Goal: Information Seeking & Learning: Compare options

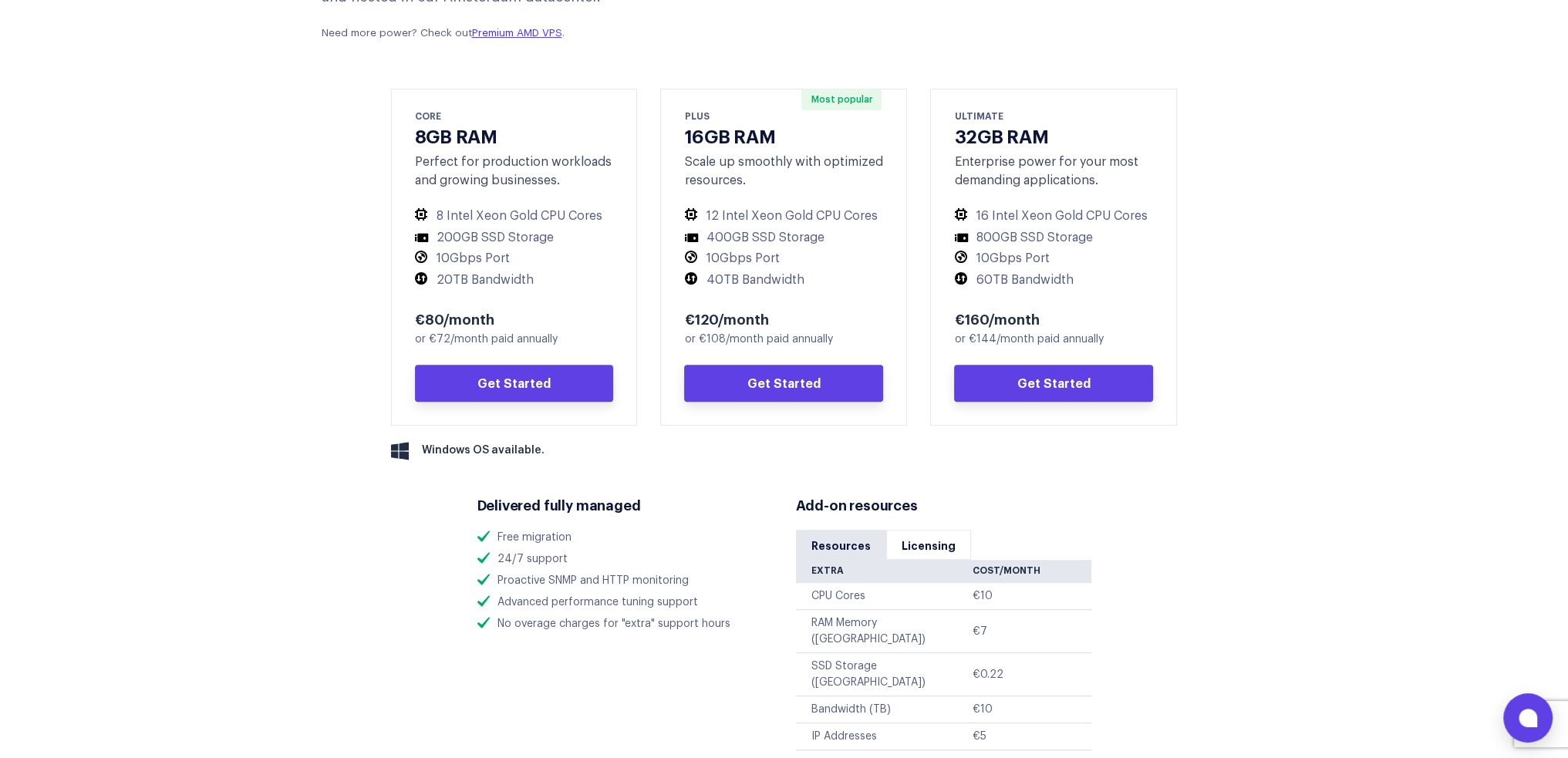
scroll to position [617, 0]
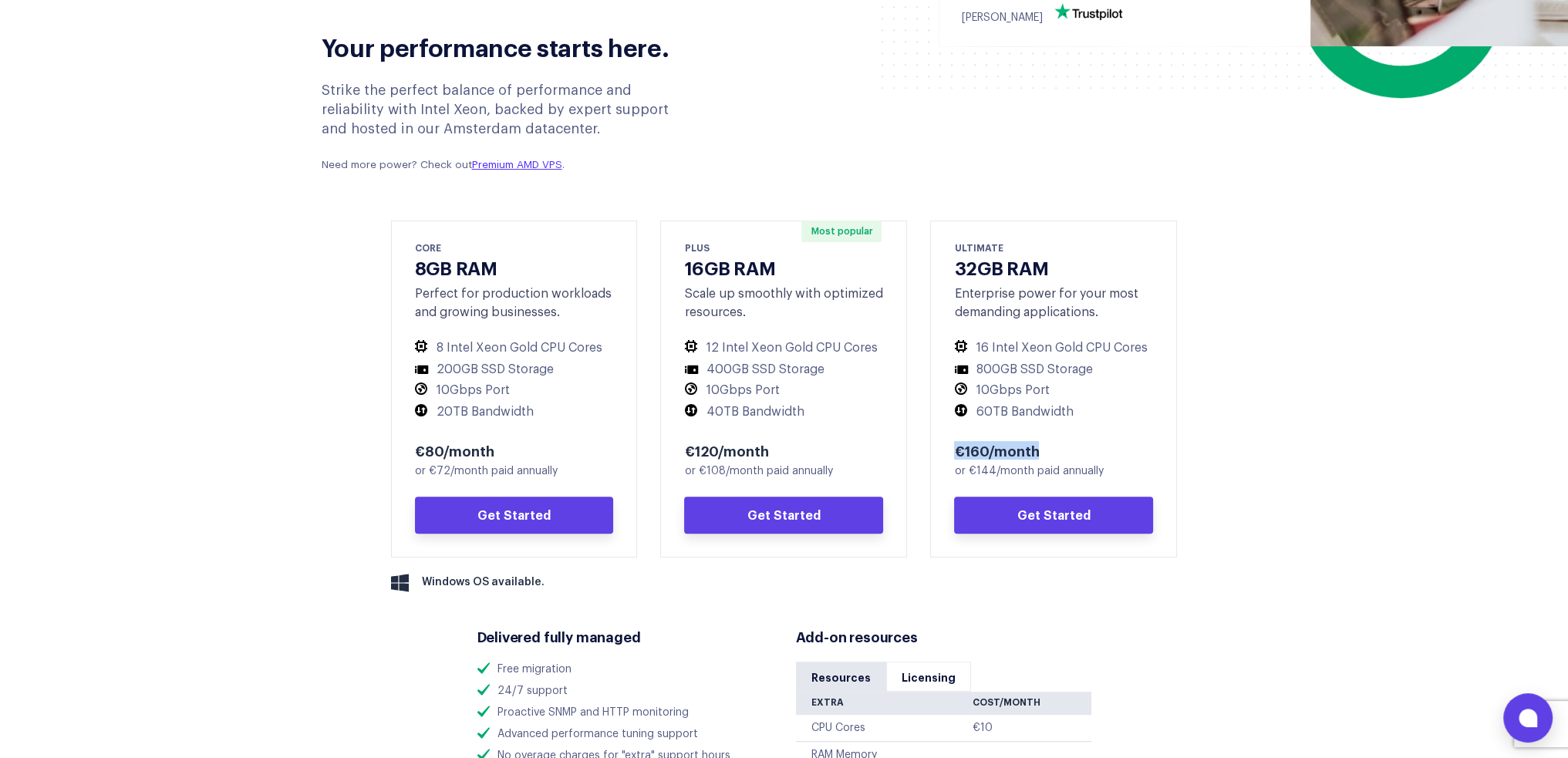
drag, startPoint x: 1049, startPoint y: 453, endPoint x: 939, endPoint y: 442, distance: 110.5
click at [939, 442] on div "ULTIMATE 32GB RAM Enterprise power for your most demanding applications. 16 Int…" at bounding box center [1053, 388] width 247 height 337
drag, startPoint x: 1105, startPoint y: 478, endPoint x: 955, endPoint y: 467, distance: 150.4
click at [955, 467] on div "or €144/month paid annually" at bounding box center [1054, 472] width 199 height 16
click at [984, 472] on div "or €144/month paid annually" at bounding box center [1054, 472] width 199 height 16
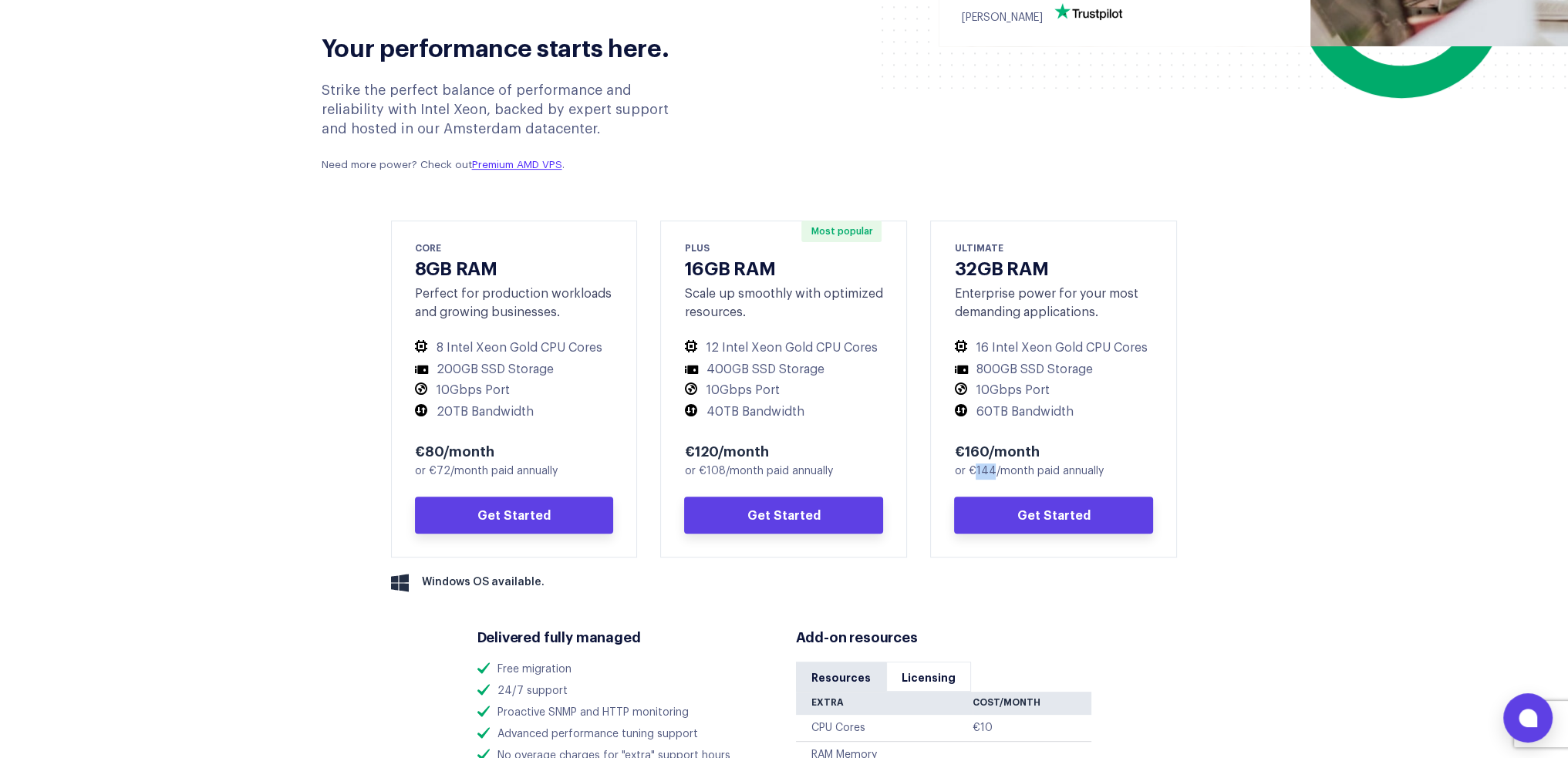
click at [984, 472] on div "or €144/month paid annually" at bounding box center [1054, 472] width 199 height 16
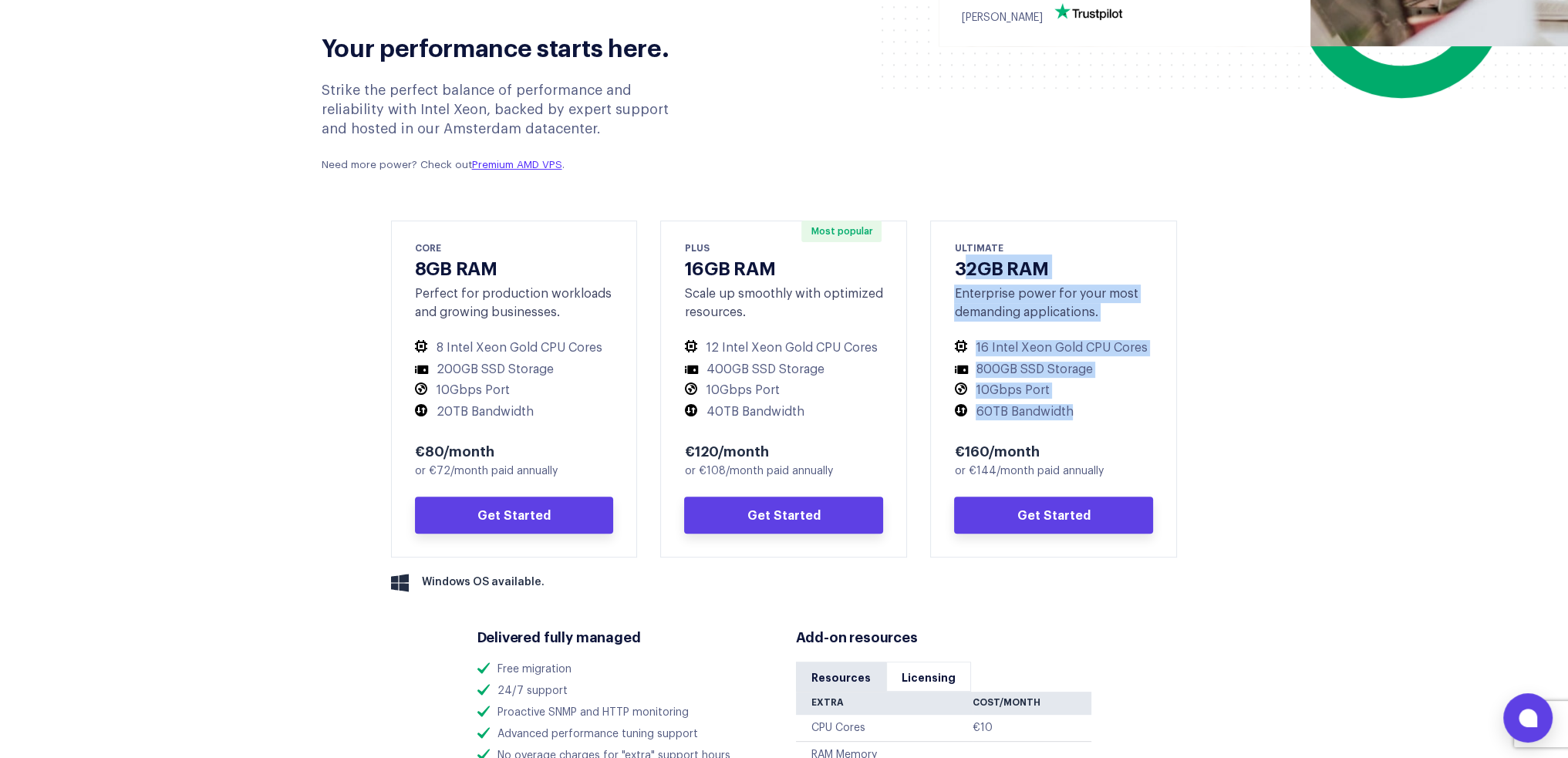
drag, startPoint x: 968, startPoint y: 255, endPoint x: 1093, endPoint y: 414, distance: 202.3
click at [1093, 414] on div "ULTIMATE 32GB RAM Enterprise power for your most demanding applications. 16 Int…" at bounding box center [1053, 388] width 247 height 337
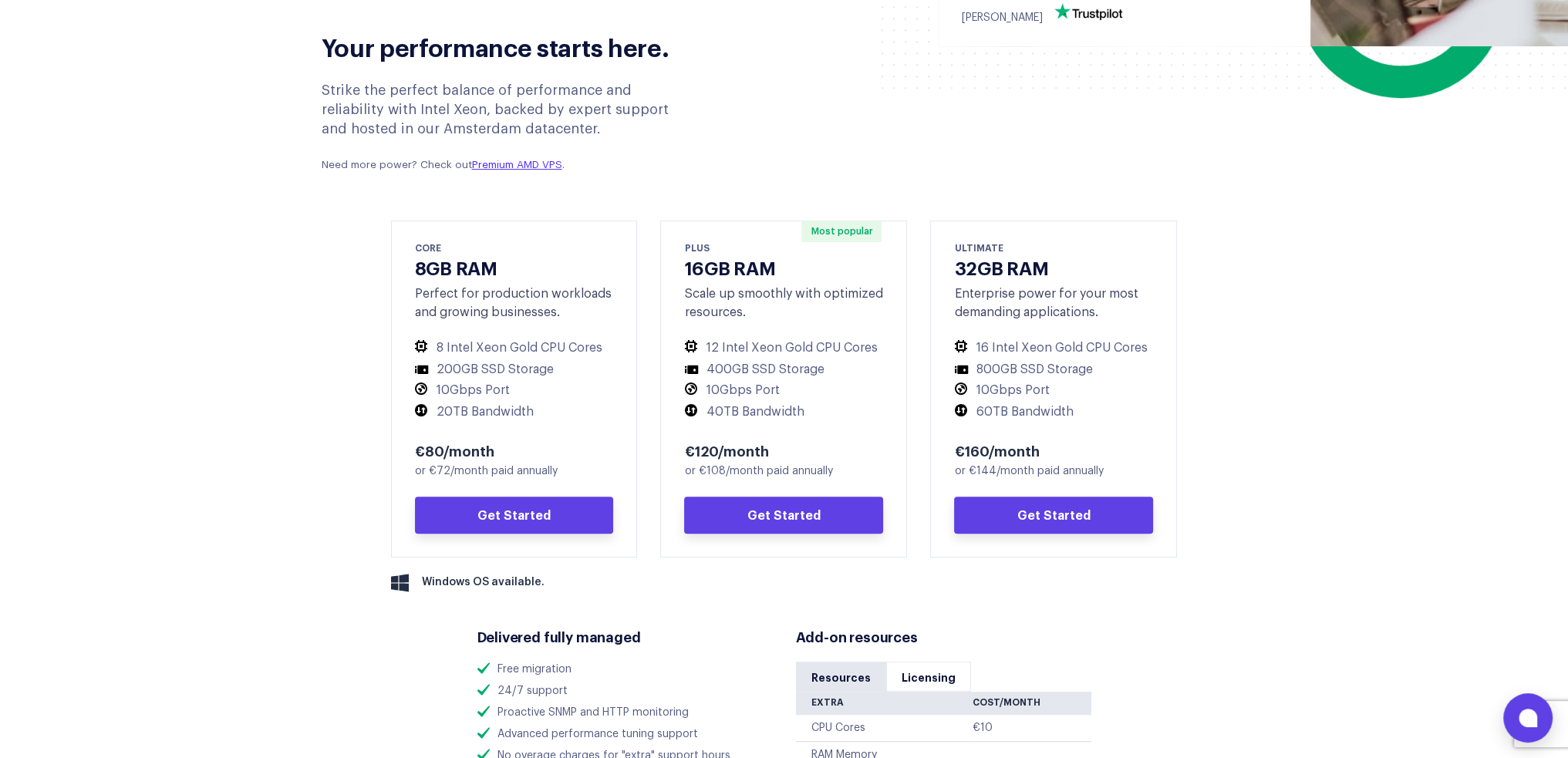
click at [1111, 422] on div "ULTIMATE 32GB RAM Enterprise power for your most demanding applications. 16 Int…" at bounding box center [1053, 388] width 247 height 337
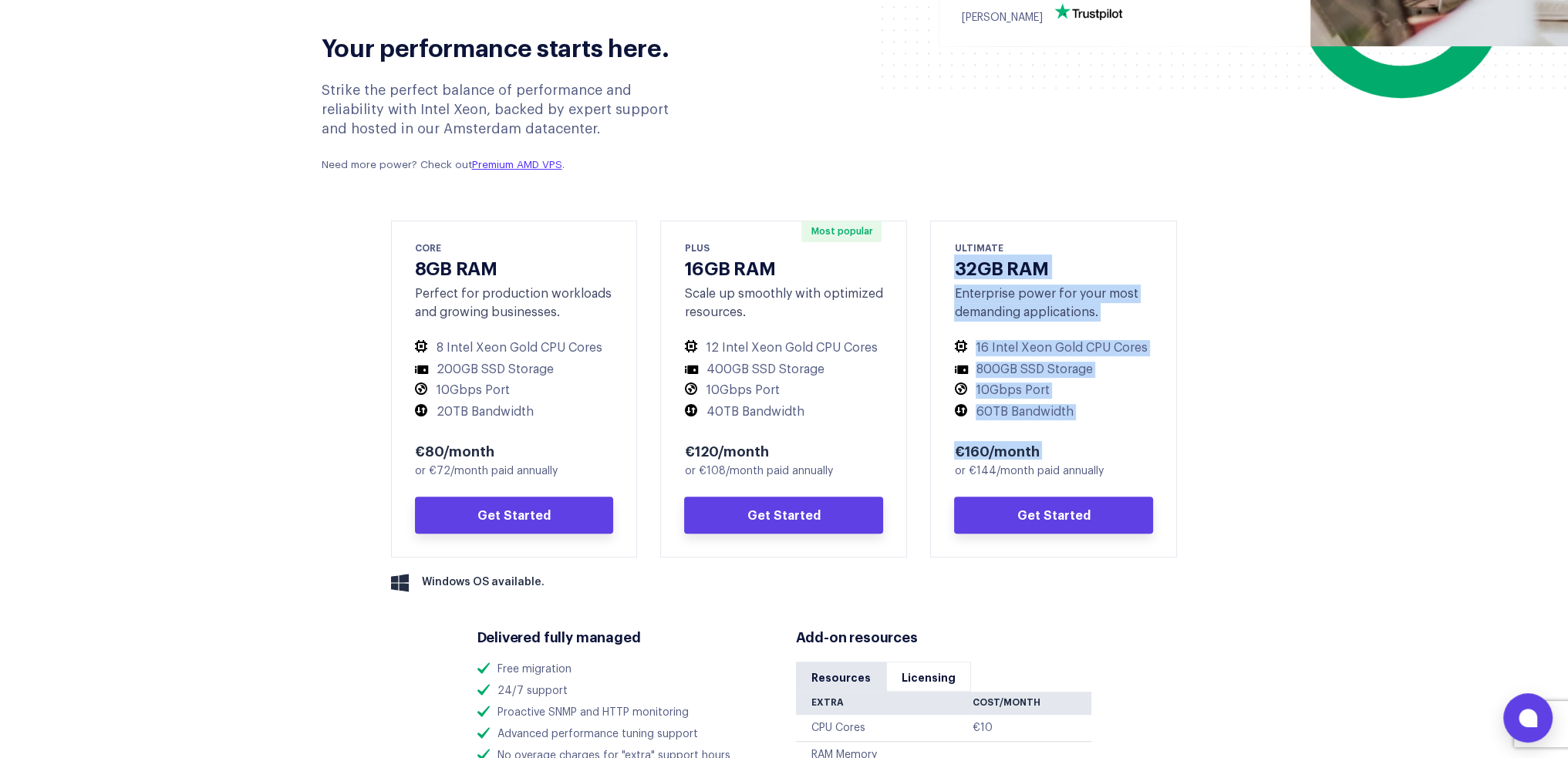
drag, startPoint x: 1111, startPoint y: 422, endPoint x: 924, endPoint y: 273, distance: 239.1
click at [924, 273] on div "ULTIMATE 32GB RAM Enterprise power for your most demanding applications. 16 Int…" at bounding box center [1054, 397] width 270 height 353
click at [1077, 394] on li "10Gbps Port" at bounding box center [1054, 390] width 199 height 16
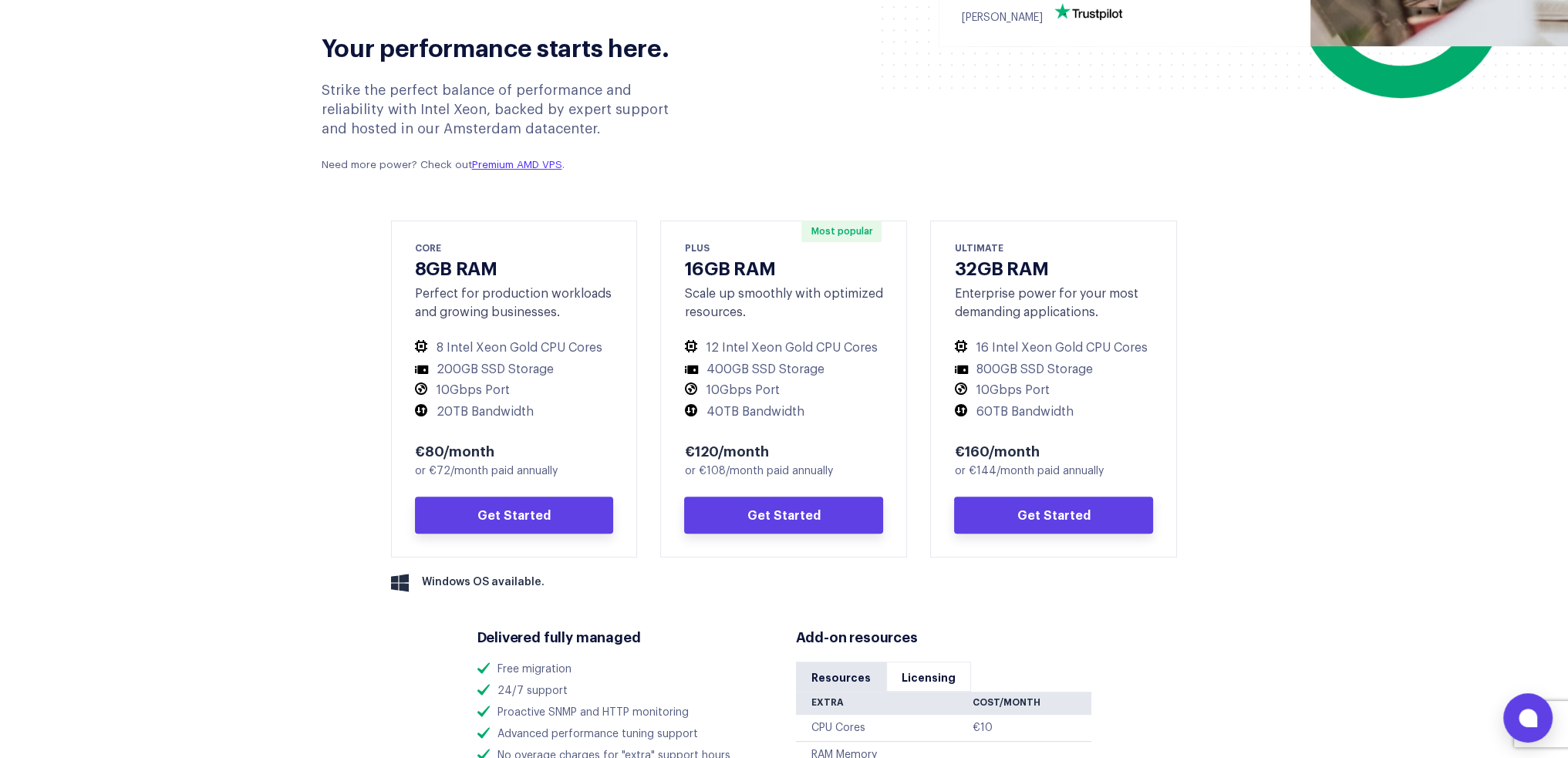
click at [710, 472] on div "or €108/month paid annually" at bounding box center [784, 472] width 199 height 16
click at [985, 468] on div "or €144/month paid annually" at bounding box center [1054, 472] width 199 height 16
click at [747, 467] on div "or €108/month paid annually" at bounding box center [784, 472] width 199 height 16
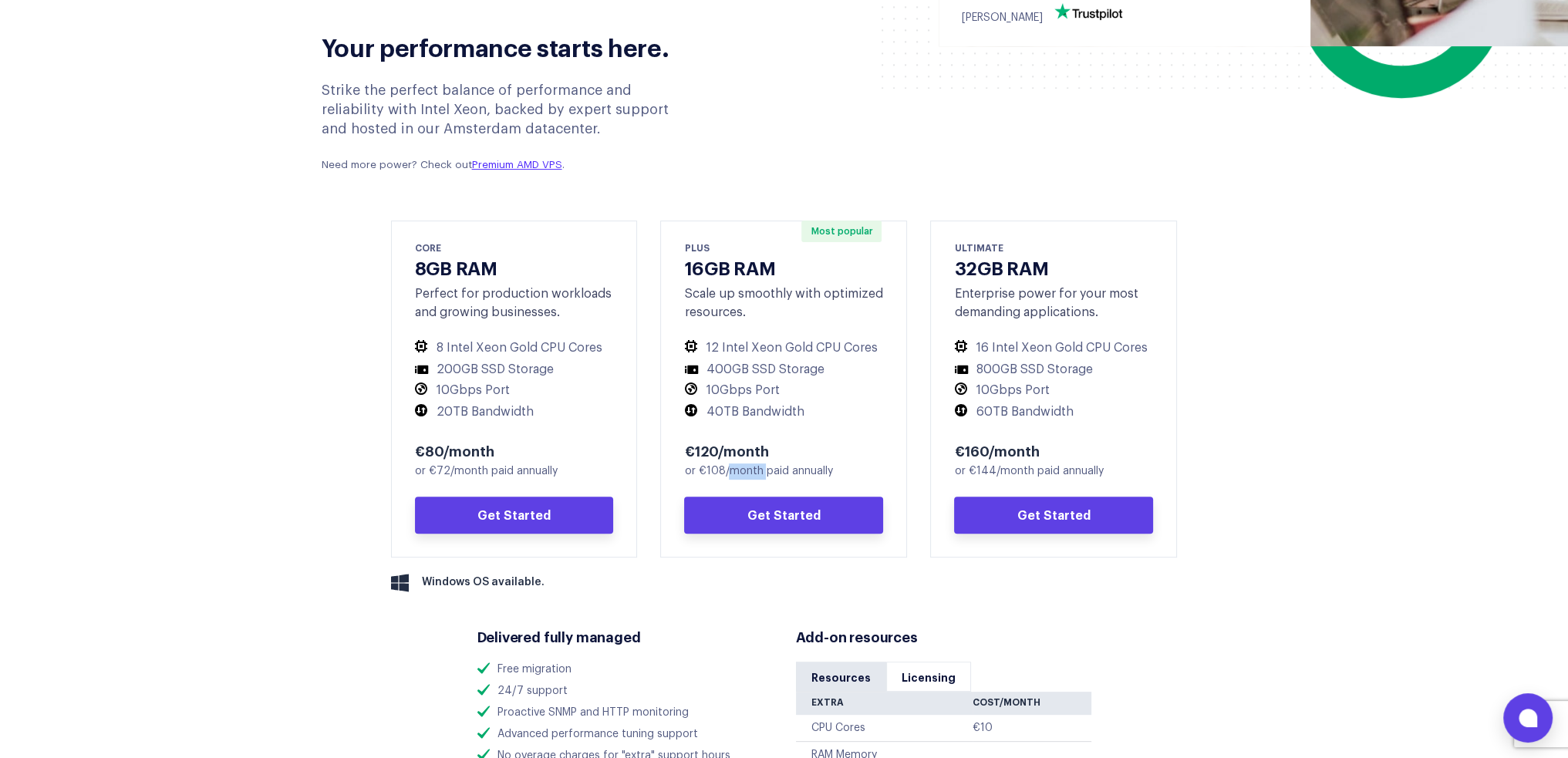
click at [747, 467] on div "or €108/month paid annually" at bounding box center [784, 472] width 199 height 16
click at [1068, 454] on div "€160/month" at bounding box center [1054, 451] width 199 height 19
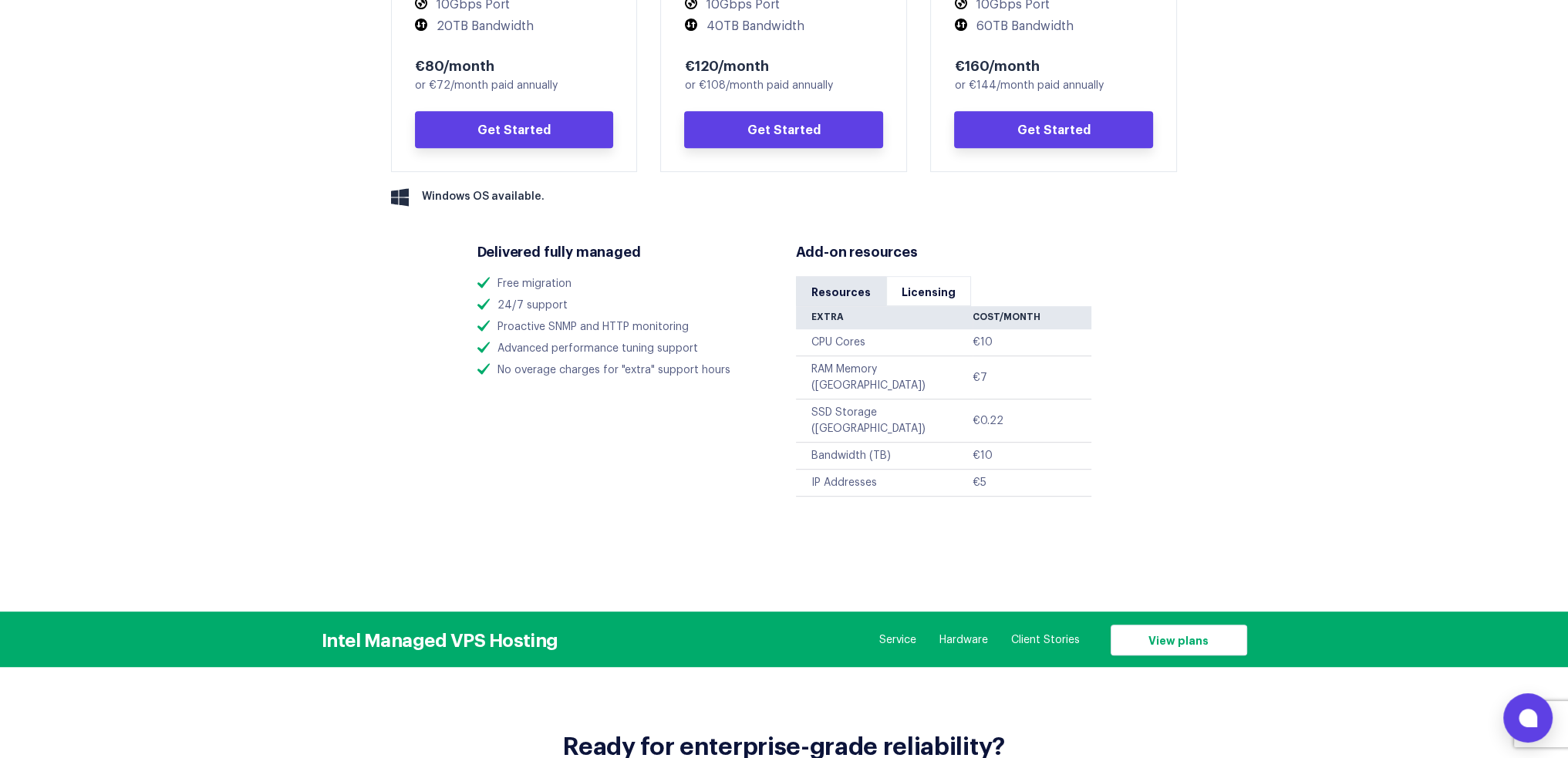
scroll to position [1003, 0]
drag, startPoint x: 491, startPoint y: 274, endPoint x: 543, endPoint y: 305, distance: 60.5
click at [543, 305] on div "Delivered fully managed Free migration 24/7 support Proactive SNMP and HTTP mon…" at bounding box center [625, 304] width 319 height 158
click at [546, 319] on ul "Free migration 24/7 support Proactive SNMP and HTTP monitoring Advanced perform…" at bounding box center [625, 327] width 296 height 103
drag, startPoint x: 581, startPoint y: 304, endPoint x: 468, endPoint y: 302, distance: 113.0
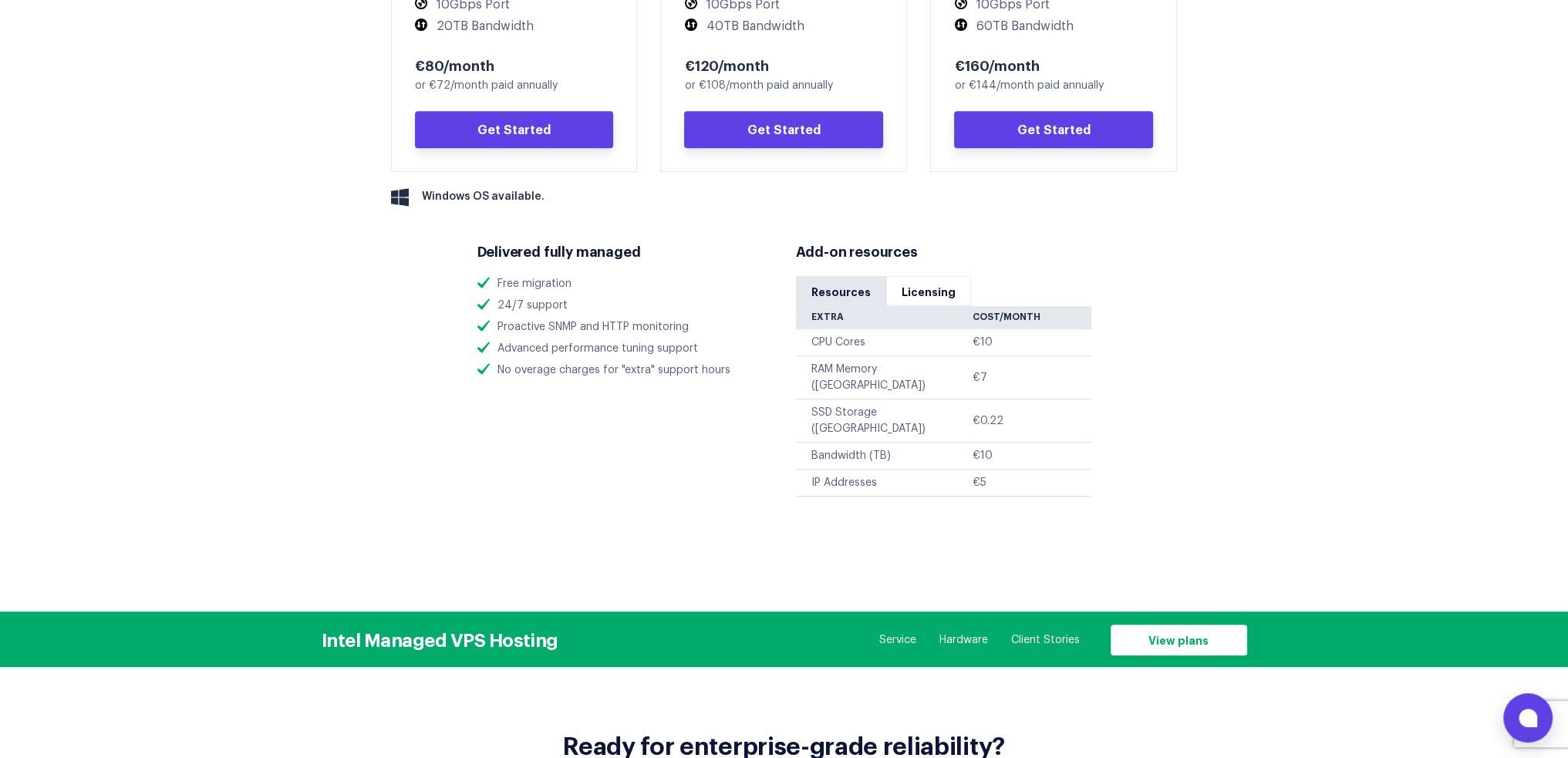
click at [461, 299] on div "Your performance starts here. Strike the perfect balance of performance and rel…" at bounding box center [784, 66] width 972 height 881
click at [554, 319] on ul "Free migration 24/7 support Proactive SNMP and HTTP monitoring Advanced perform…" at bounding box center [625, 327] width 296 height 103
drag, startPoint x: 542, startPoint y: 377, endPoint x: 721, endPoint y: 379, distance: 179.0
click at [716, 377] on li "No overage charges for "extra" support hours" at bounding box center [625, 370] width 296 height 16
click at [740, 388] on div "Delivered fully managed Free migration 24/7 support Proactive SNMP and HTTP mon…" at bounding box center [784, 361] width 637 height 270
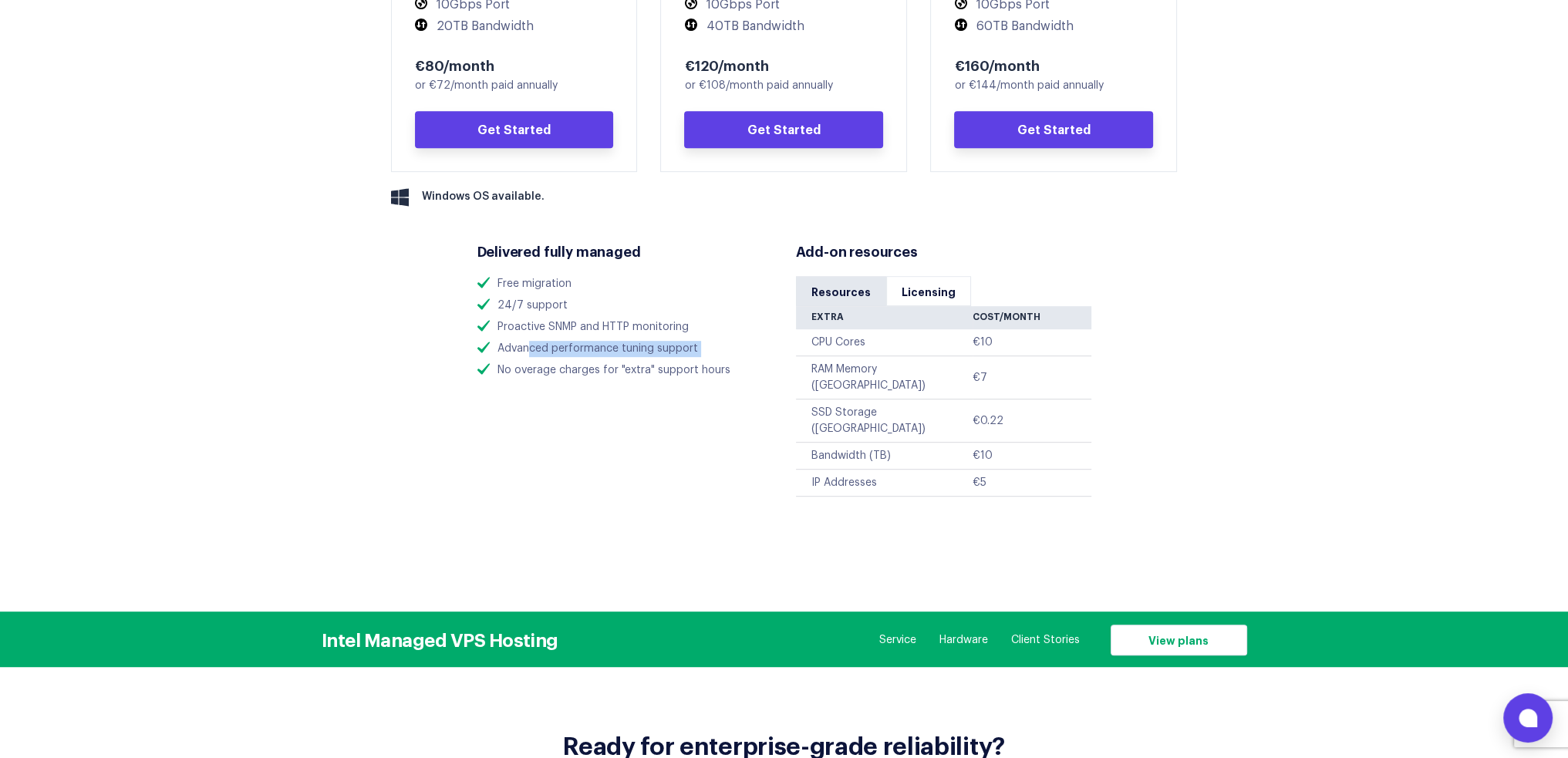
drag, startPoint x: 729, startPoint y: 366, endPoint x: 687, endPoint y: 360, distance: 42.4
click at [620, 362] on ul "Free migration 24/7 support Proactive SNMP and HTTP monitoring Advanced perform…" at bounding box center [625, 327] width 296 height 103
click at [768, 379] on li "No overage charges for "extra" support hours" at bounding box center [625, 370] width 296 height 16
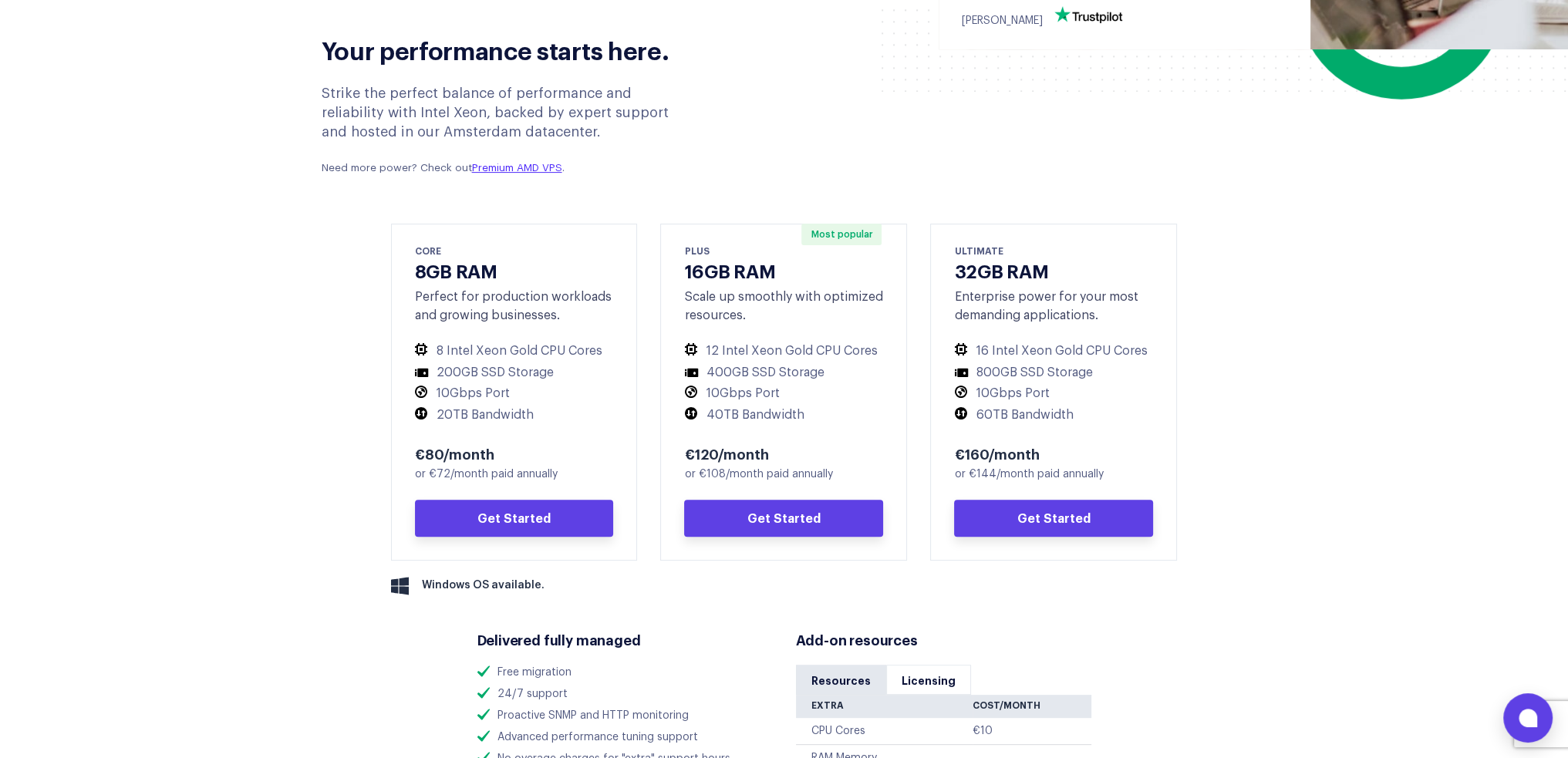
scroll to position [695, 0]
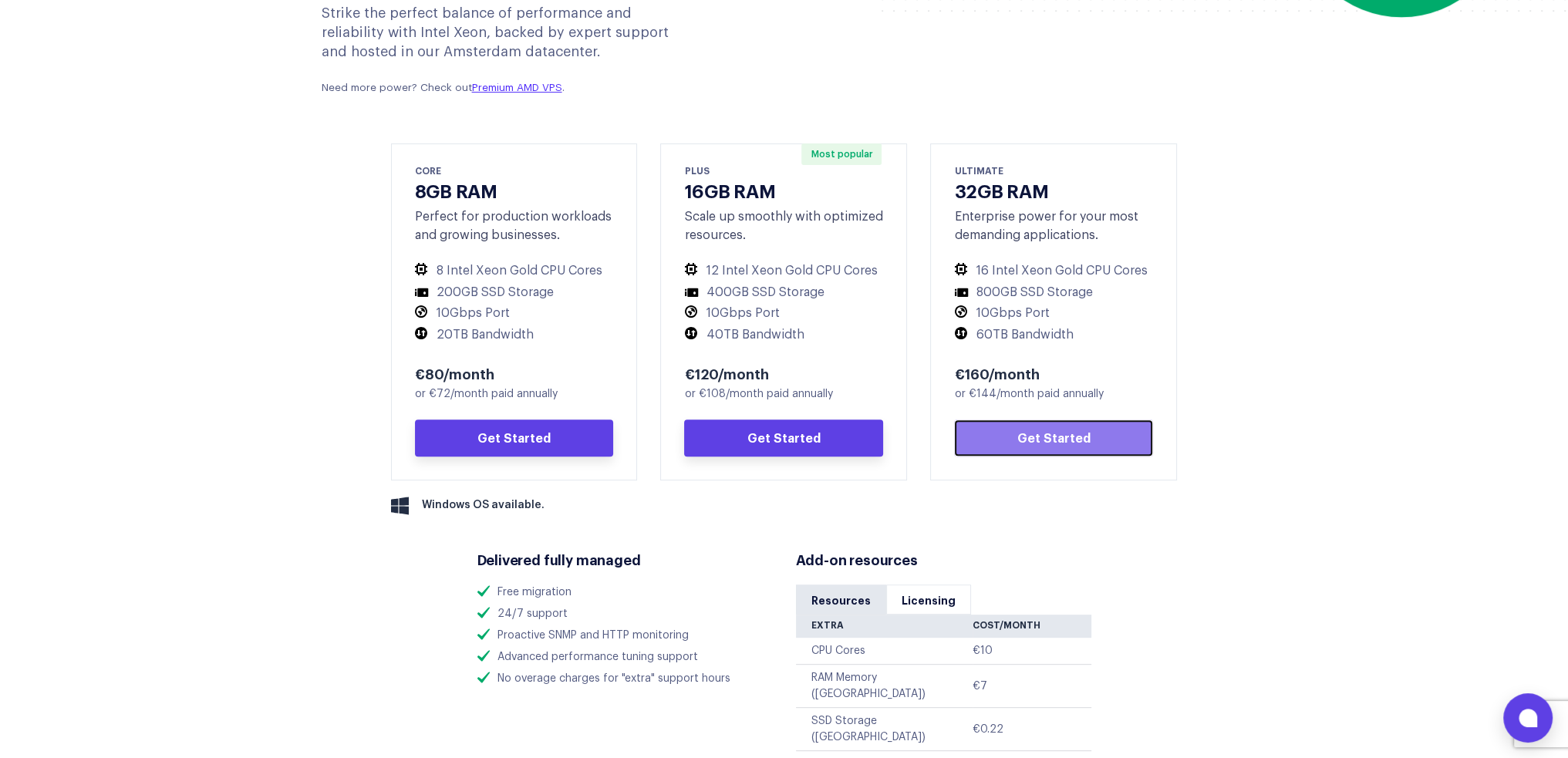
click at [993, 438] on link "Get Started" at bounding box center [1054, 438] width 199 height 37
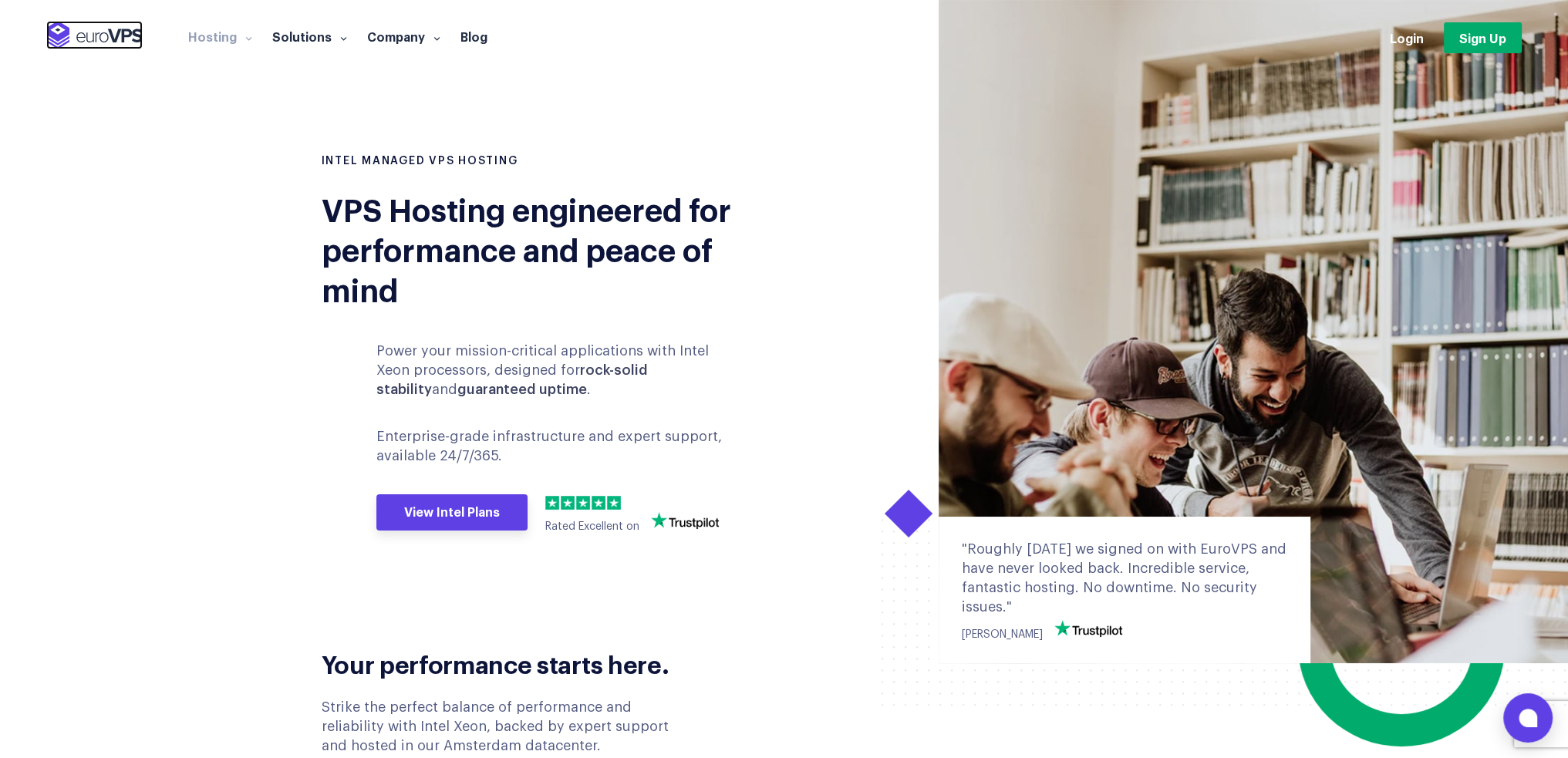
click at [89, 34] on img at bounding box center [95, 35] width 96 height 28
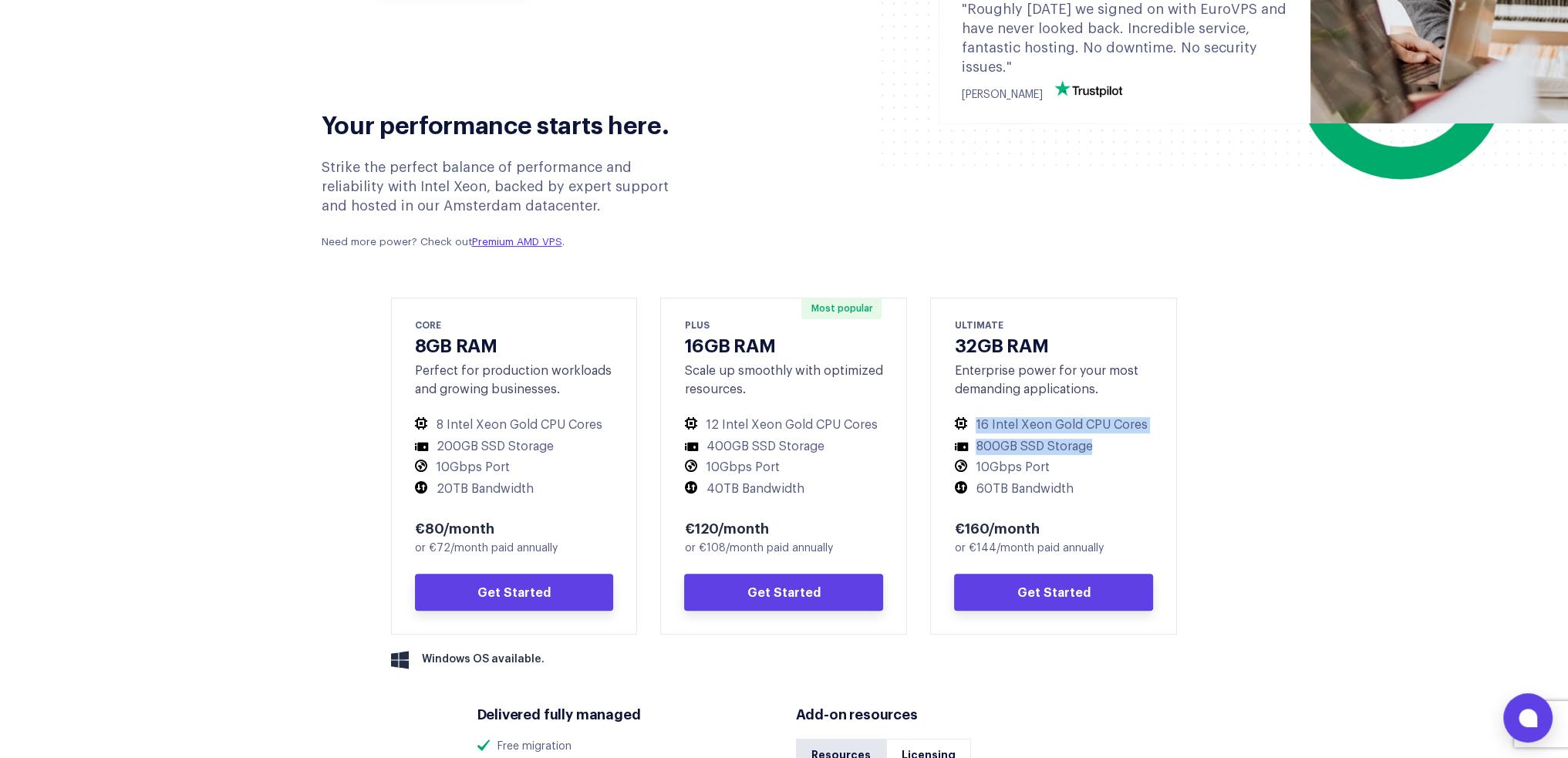
drag, startPoint x: 965, startPoint y: 425, endPoint x: 1113, endPoint y: 465, distance: 153.3
click at [1135, 443] on ul "16 Intel Xeon Gold CPU Cores 800GB SSD Storage 10Gbps Port 60TB Bandwidth" at bounding box center [1054, 457] width 199 height 79
drag, startPoint x: 1111, startPoint y: 474, endPoint x: 1090, endPoint y: 476, distance: 21.1
click at [1111, 473] on li "10Gbps Port" at bounding box center [1054, 467] width 199 height 16
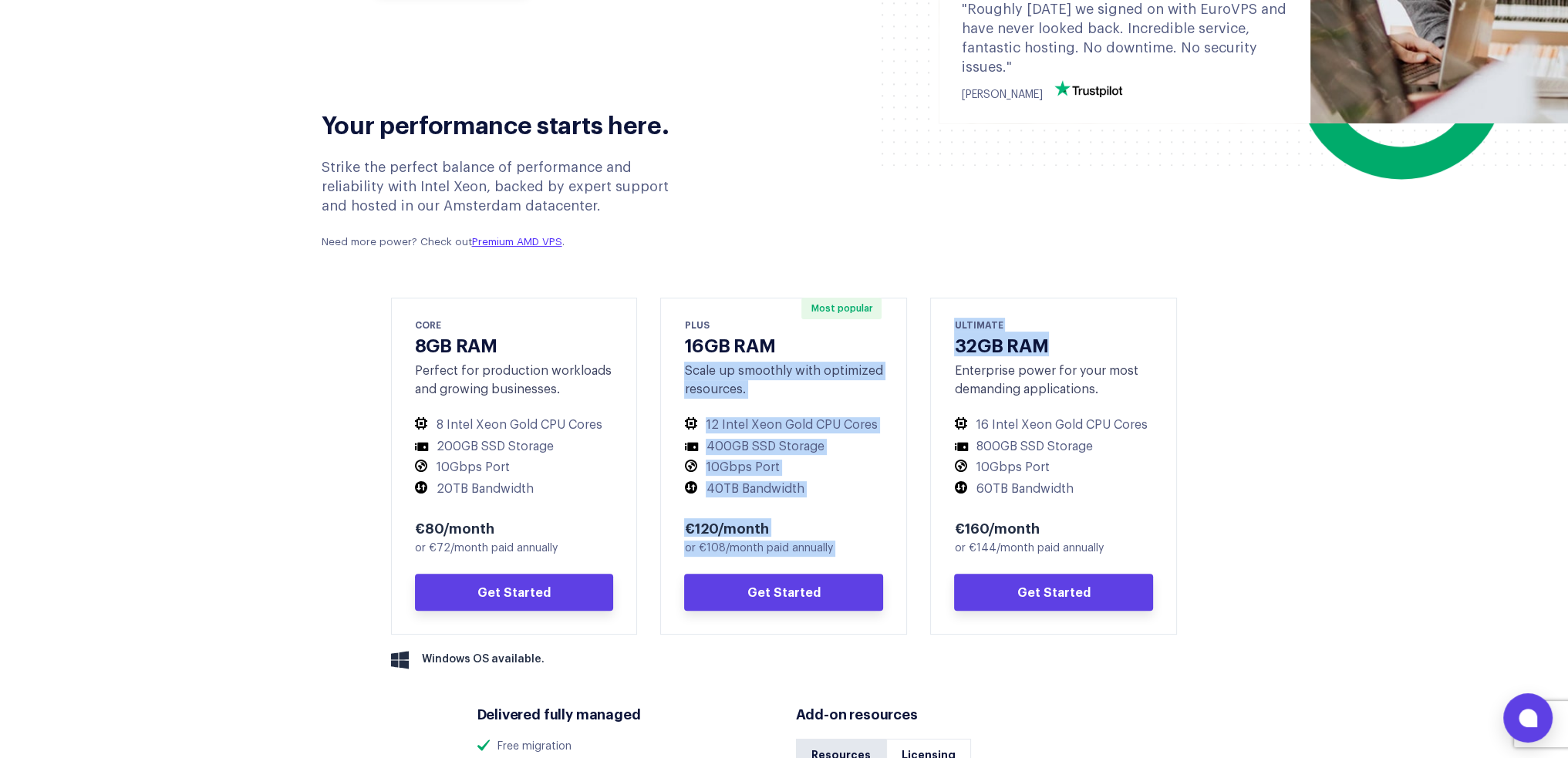
drag, startPoint x: 1042, startPoint y: 346, endPoint x: 890, endPoint y: 349, distance: 152.0
click at [890, 349] on div "CORE 8GB RAM Perfect for production workloads and growing businesses. 8 Intel X…" at bounding box center [784, 474] width 810 height 353
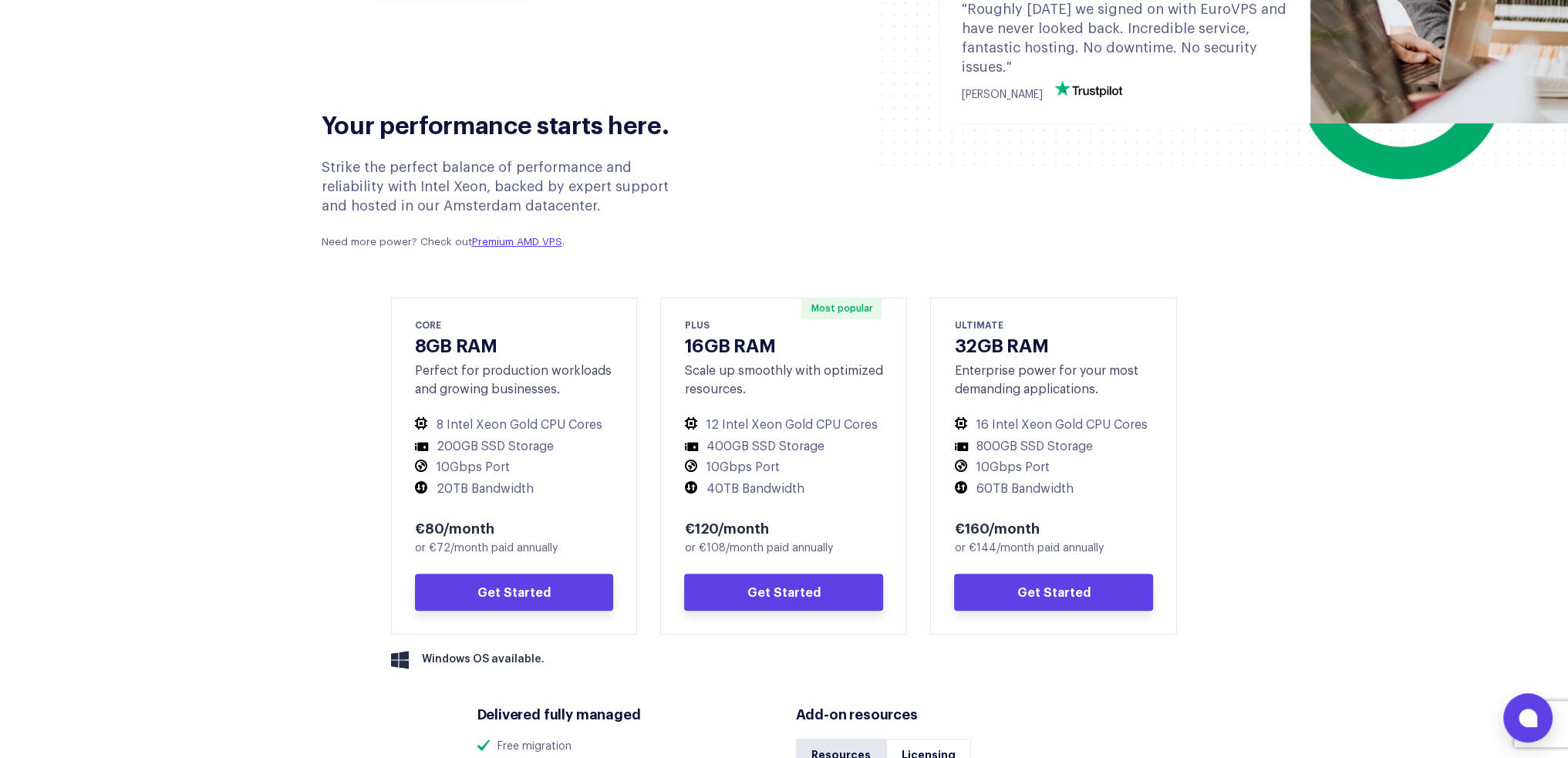
click at [1041, 409] on div "ULTIMATE 32GB RAM Enterprise power for your most demanding applications. 16 Int…" at bounding box center [1053, 466] width 247 height 337
click at [988, 493] on li "60TB Bandwidth" at bounding box center [1054, 489] width 199 height 16
click at [972, 486] on icon at bounding box center [965, 487] width 22 height 12
drag, startPoint x: 978, startPoint y: 491, endPoint x: 1087, endPoint y: 493, distance: 109.0
click at [1084, 489] on li "60TB Bandwidth" at bounding box center [1054, 489] width 199 height 16
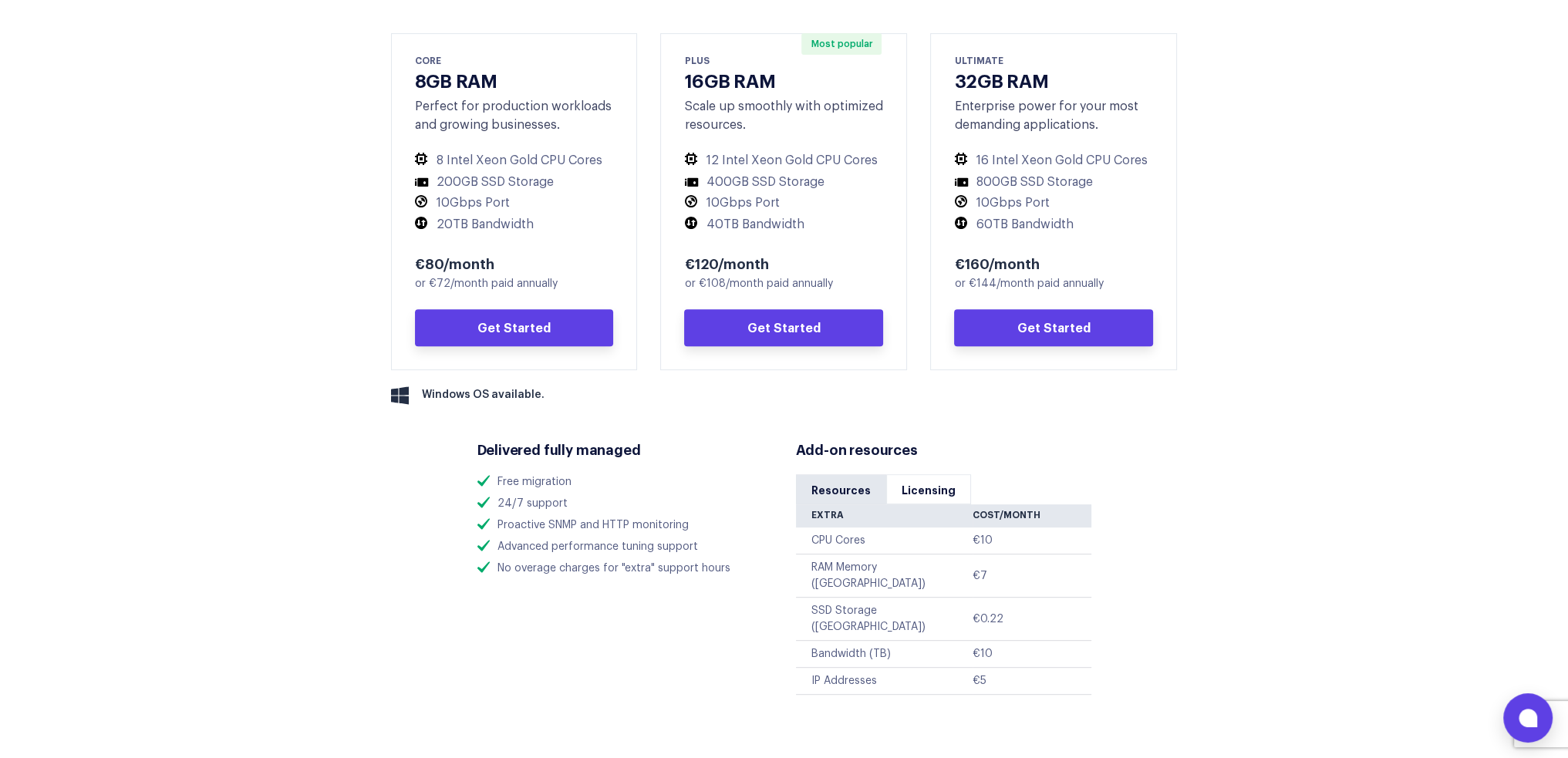
scroll to position [771, 0]
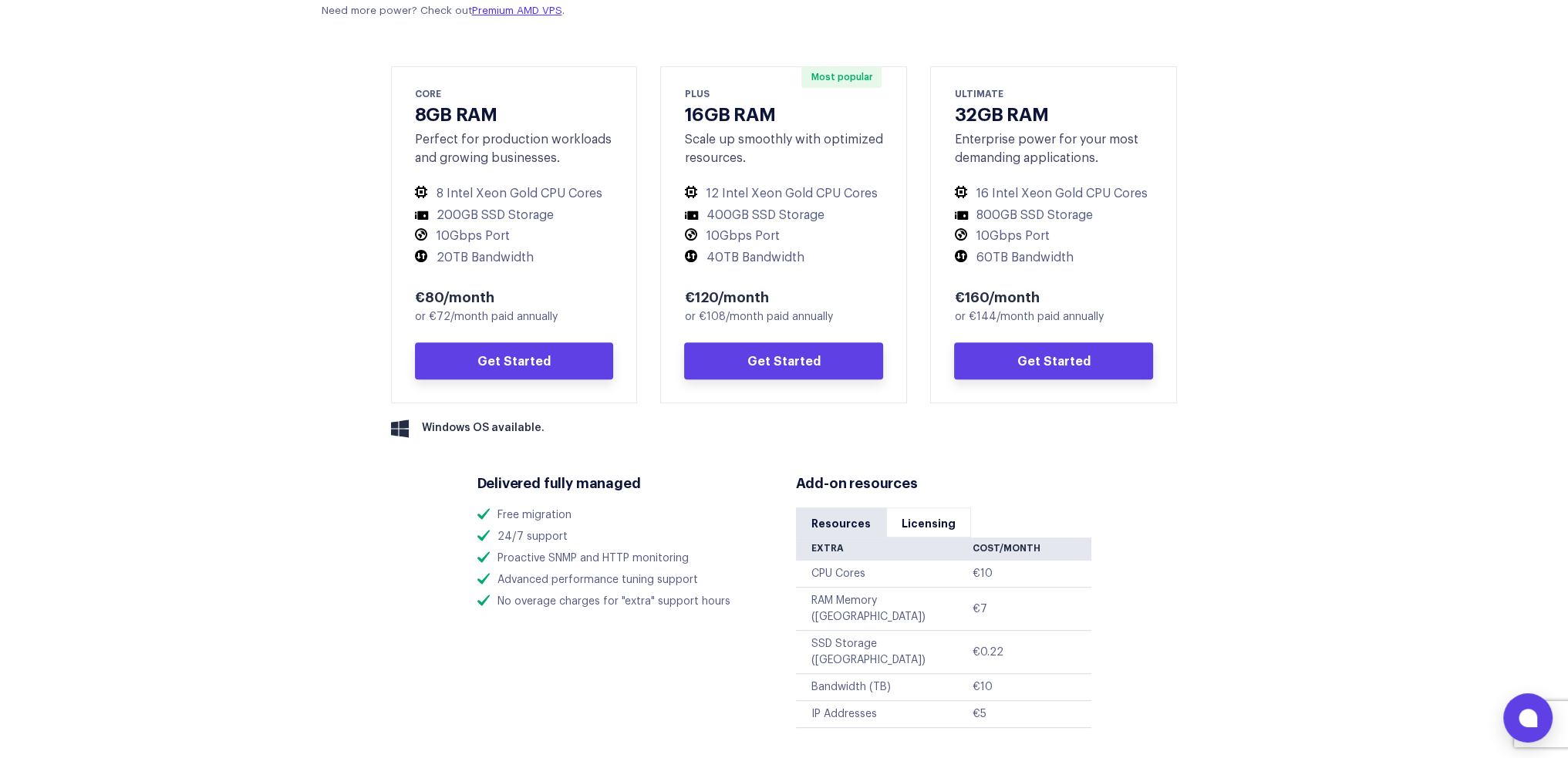
click at [998, 262] on li "60TB Bandwidth" at bounding box center [1054, 257] width 199 height 16
drag, startPoint x: 1081, startPoint y: 254, endPoint x: 956, endPoint y: 257, distance: 125.0
click at [956, 256] on li "60TB Bandwidth" at bounding box center [1054, 257] width 199 height 16
click at [1010, 367] on link "Get Started" at bounding box center [1054, 360] width 199 height 37
drag, startPoint x: 991, startPoint y: 654, endPoint x: 867, endPoint y: 653, distance: 124.0
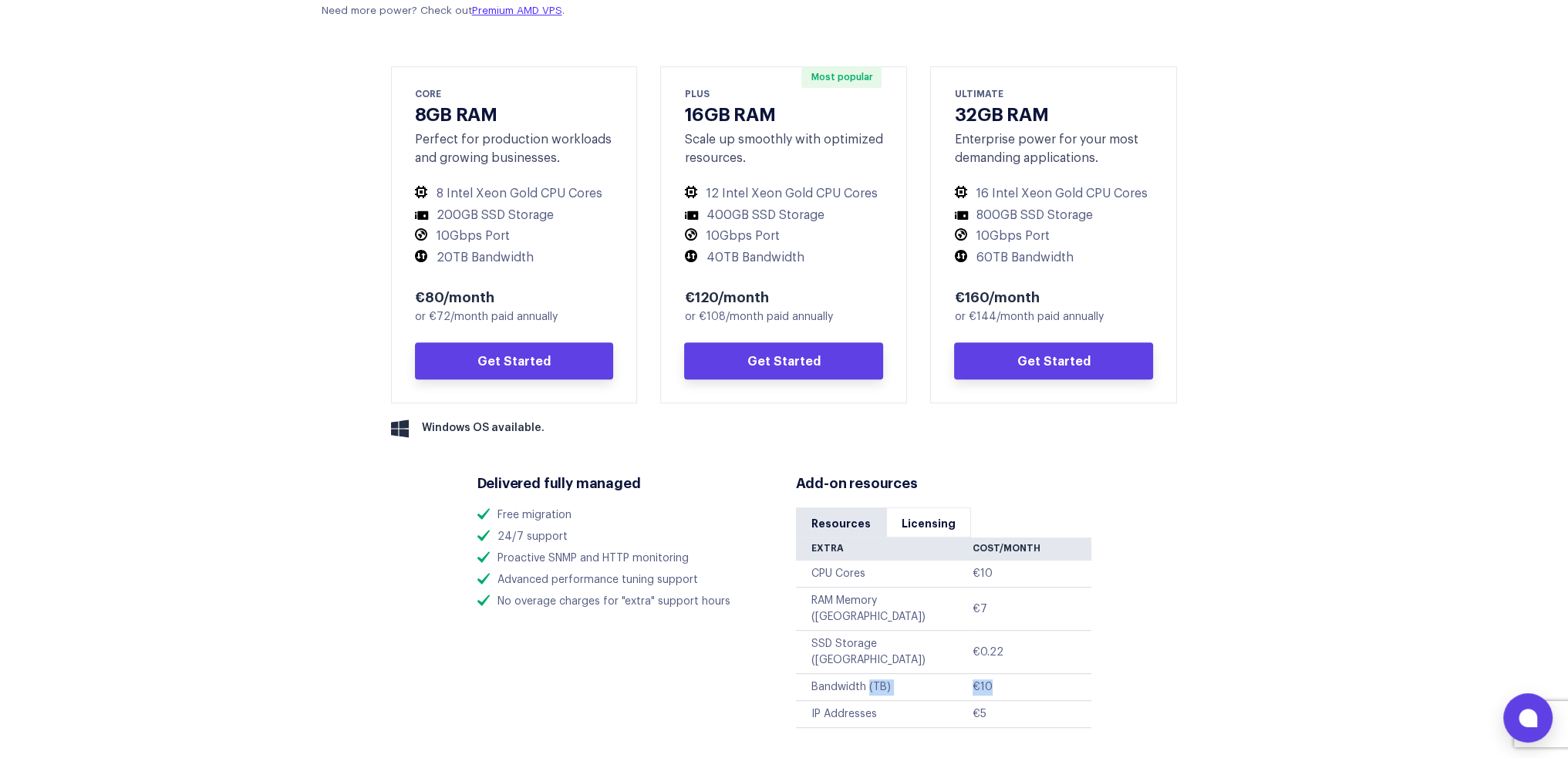
click at [867, 674] on tr "Bandwidth (TB) €10" at bounding box center [943, 687] width 296 height 27
click at [948, 631] on td "SSD Storage ([GEOGRAPHIC_DATA])" at bounding box center [885, 653] width 178 height 43
drag, startPoint x: 993, startPoint y: 687, endPoint x: 799, endPoint y: 686, distance: 194.0
click at [799, 701] on tr "IP Addresses €5" at bounding box center [943, 715] width 296 height 27
click at [990, 701] on td "€5" at bounding box center [1031, 715] width 118 height 27
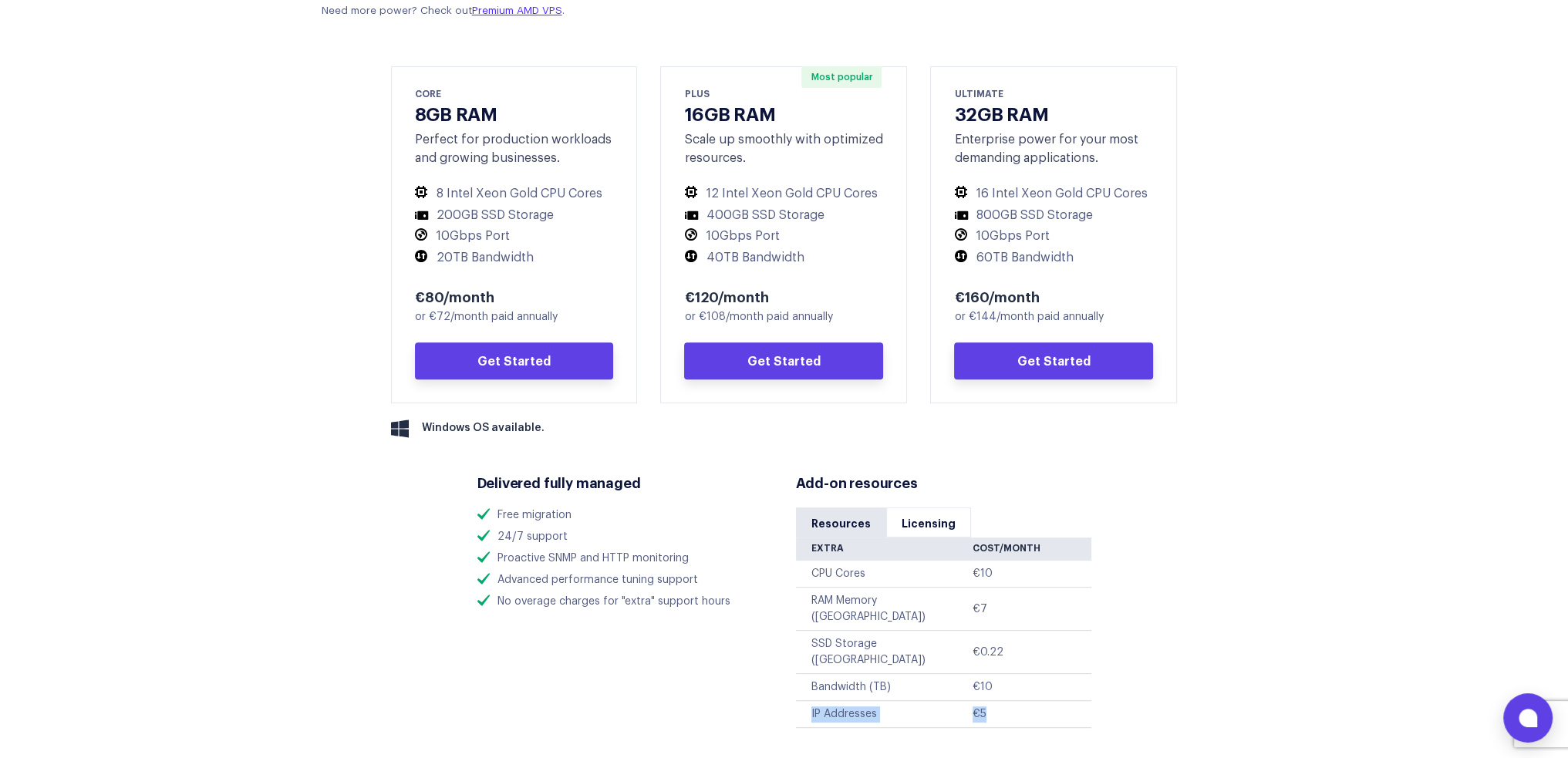
drag, startPoint x: 1002, startPoint y: 686, endPoint x: 805, endPoint y: 683, distance: 197.0
click at [805, 701] on tr "IP Addresses €5" at bounding box center [943, 715] width 296 height 27
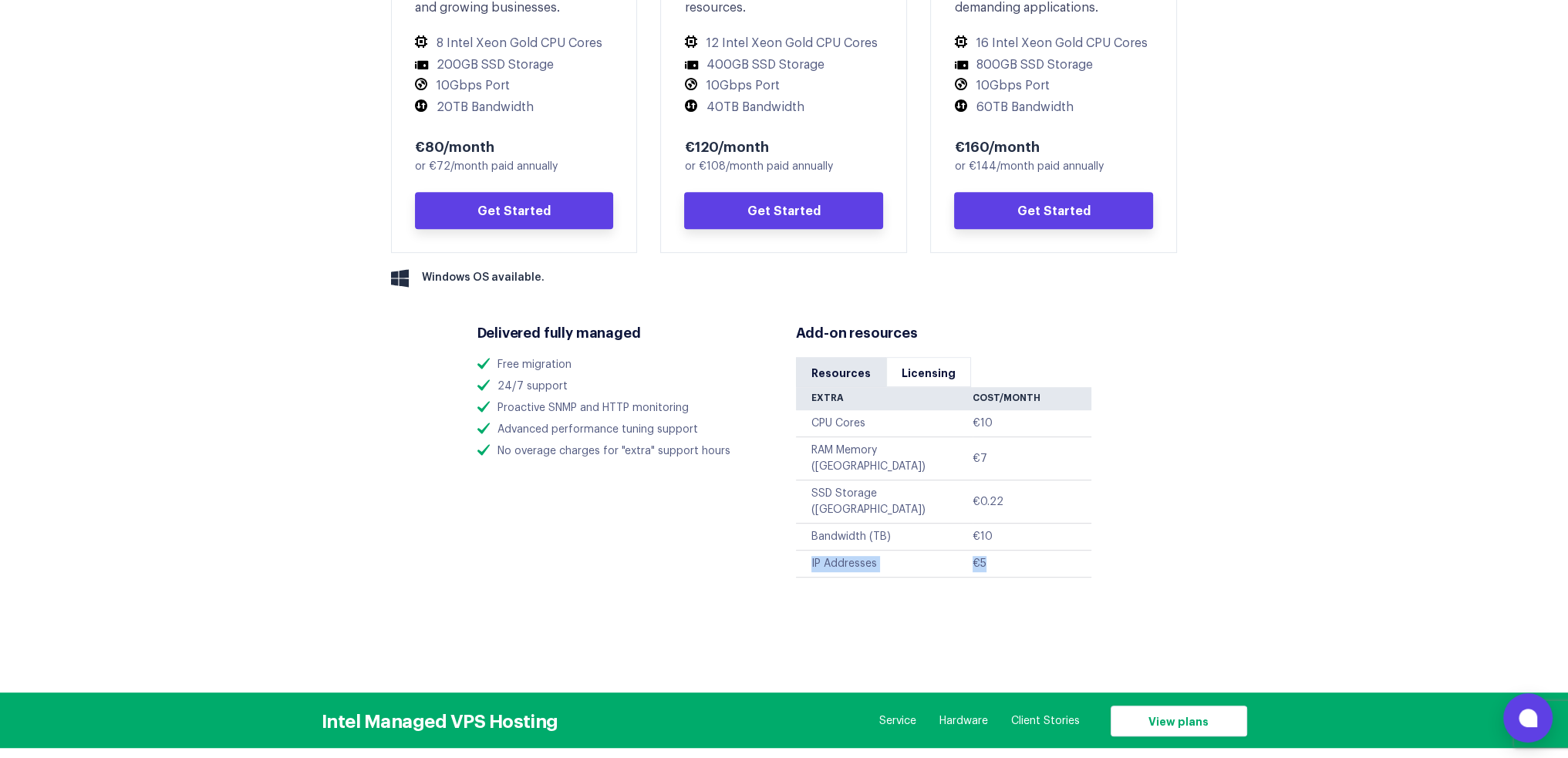
scroll to position [925, 0]
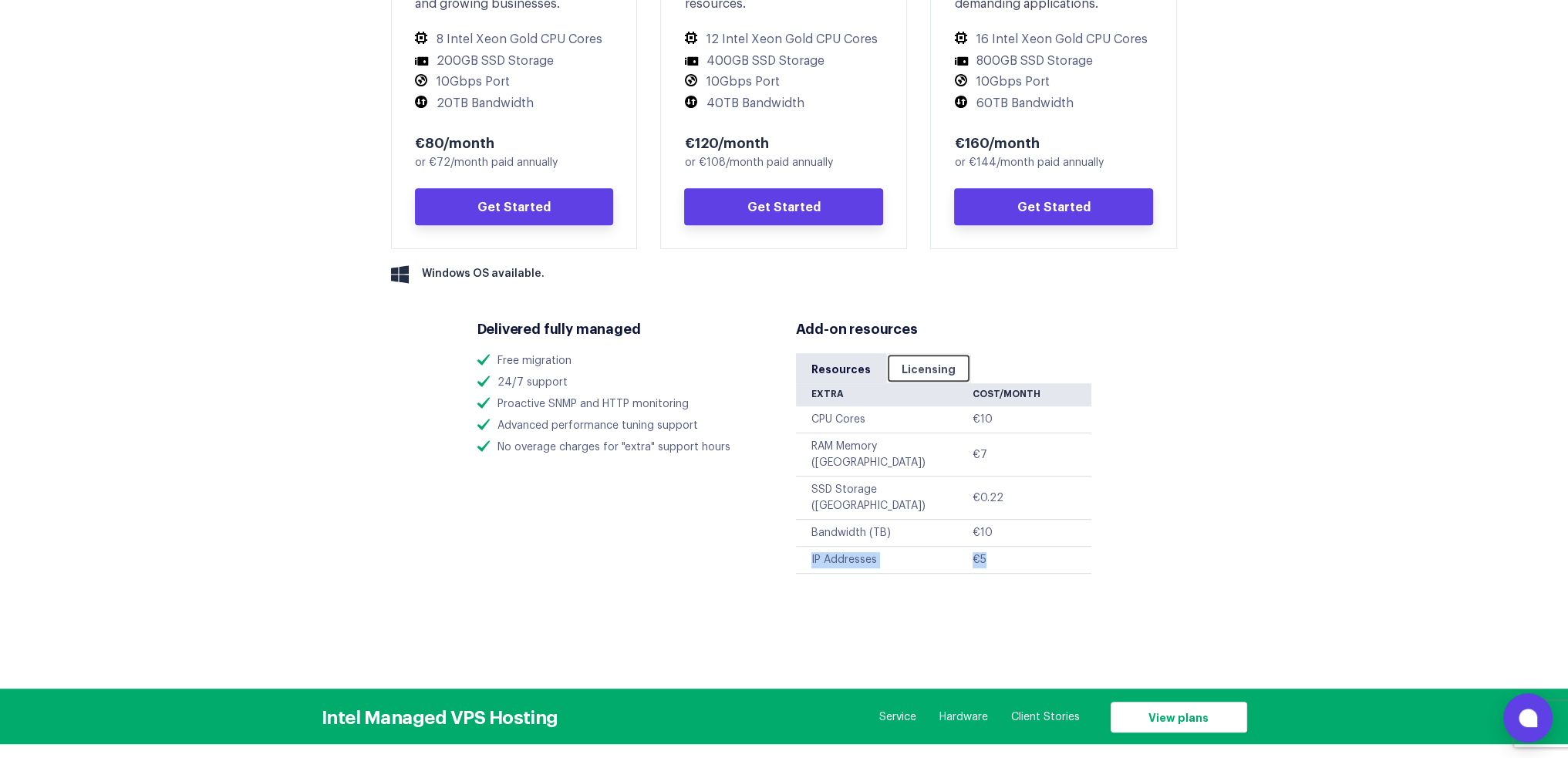
click at [921, 370] on link "Licensing" at bounding box center [929, 369] width 85 height 30
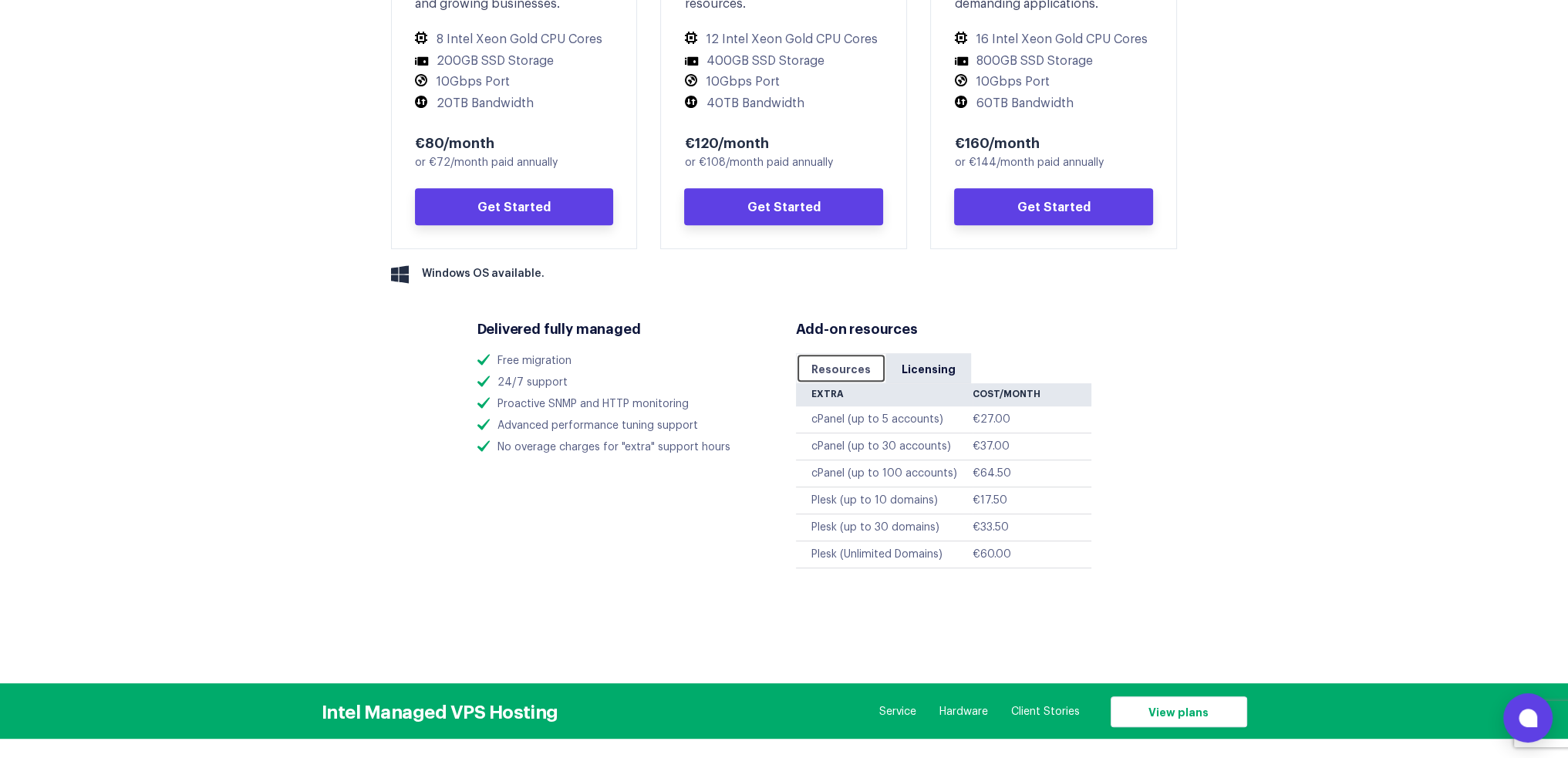
click at [834, 370] on link "Resources" at bounding box center [840, 369] width 90 height 30
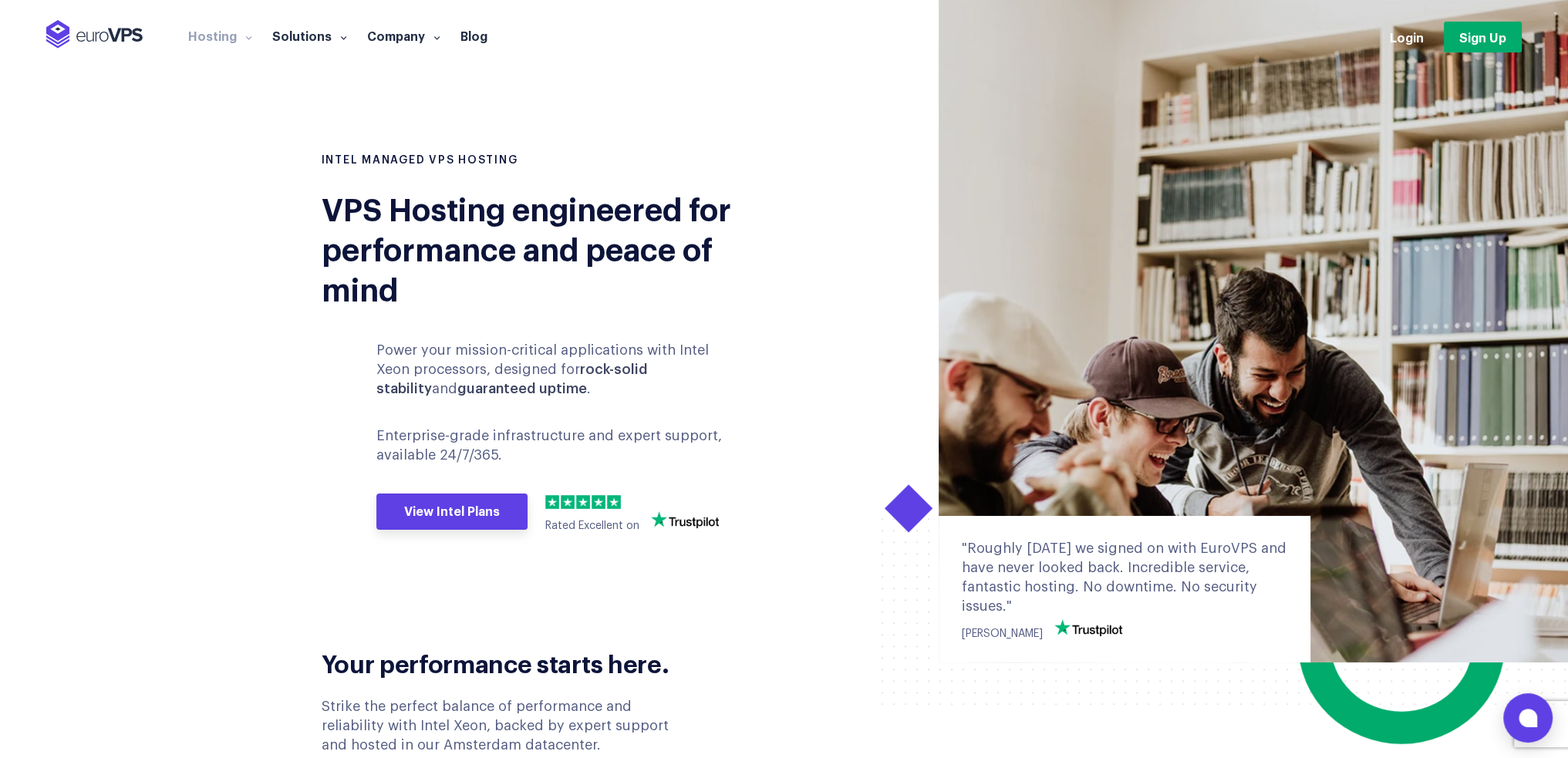
scroll to position [0, 0]
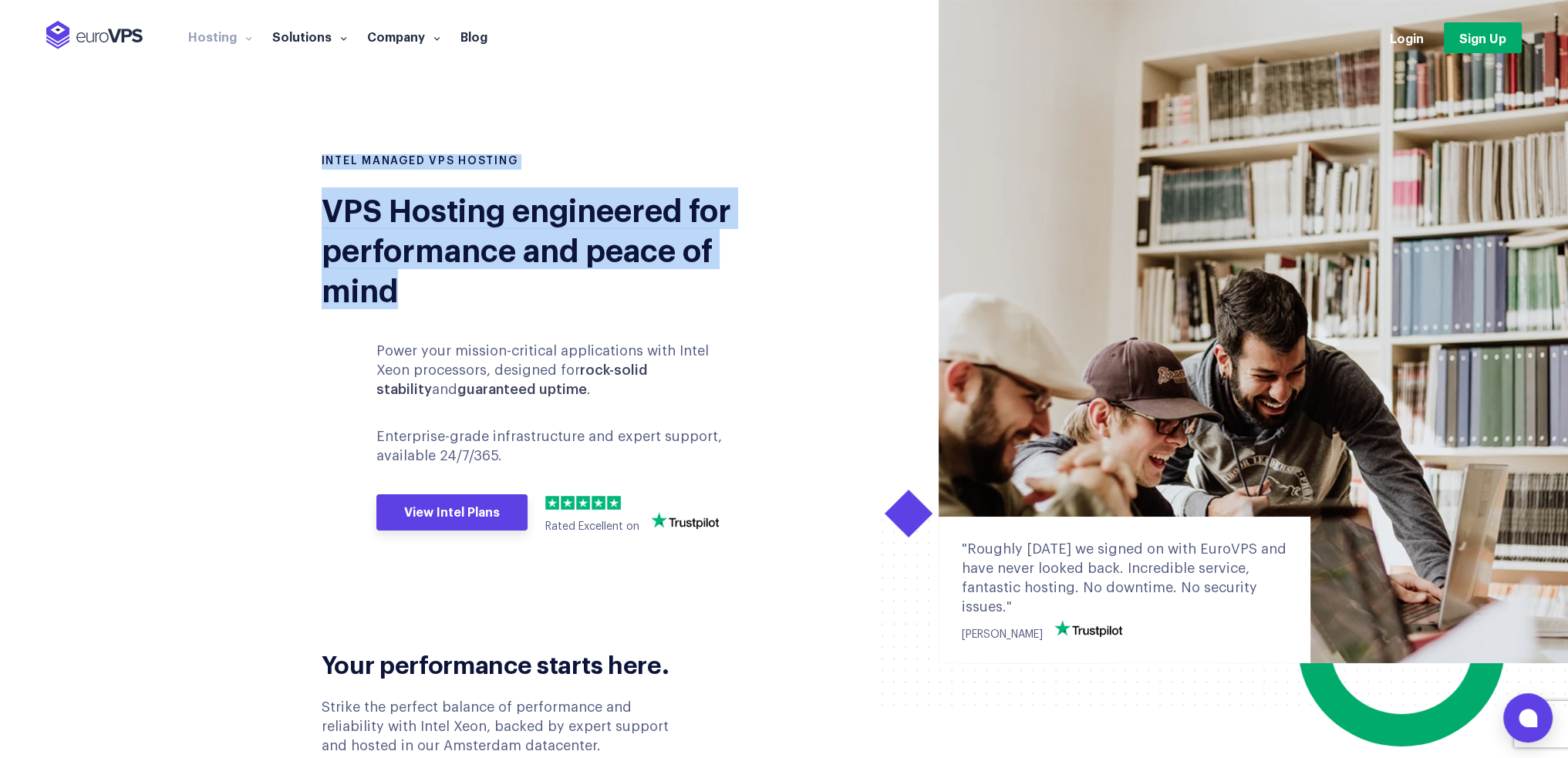
drag, startPoint x: 308, startPoint y: 160, endPoint x: 561, endPoint y: 275, distance: 277.9
click at [561, 275] on div "INTEL MANAGED VPS HOSTING VPS Hosting engineered for performance and peace of m…" at bounding box center [547, 366] width 474 height 424
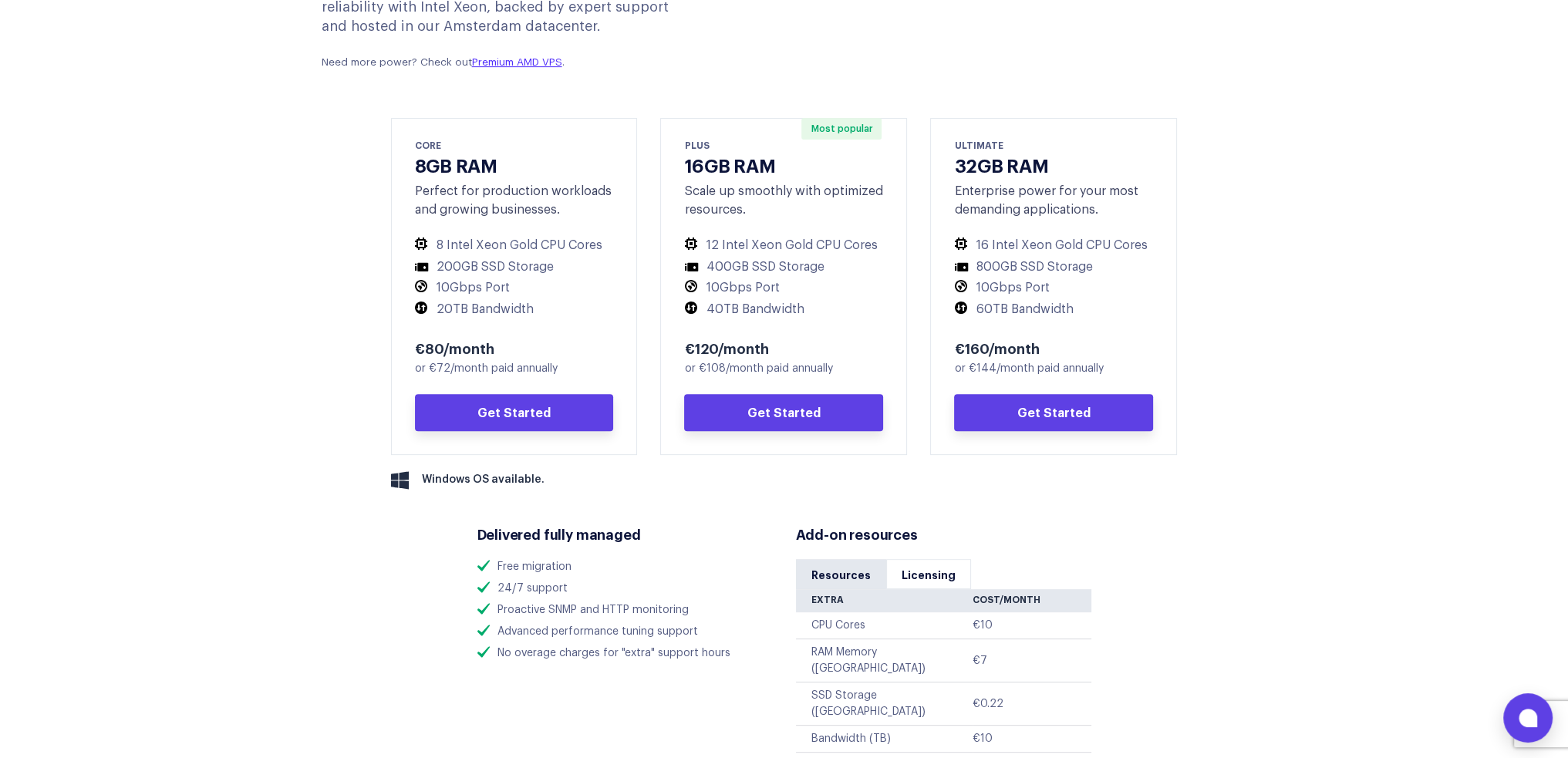
scroll to position [771, 0]
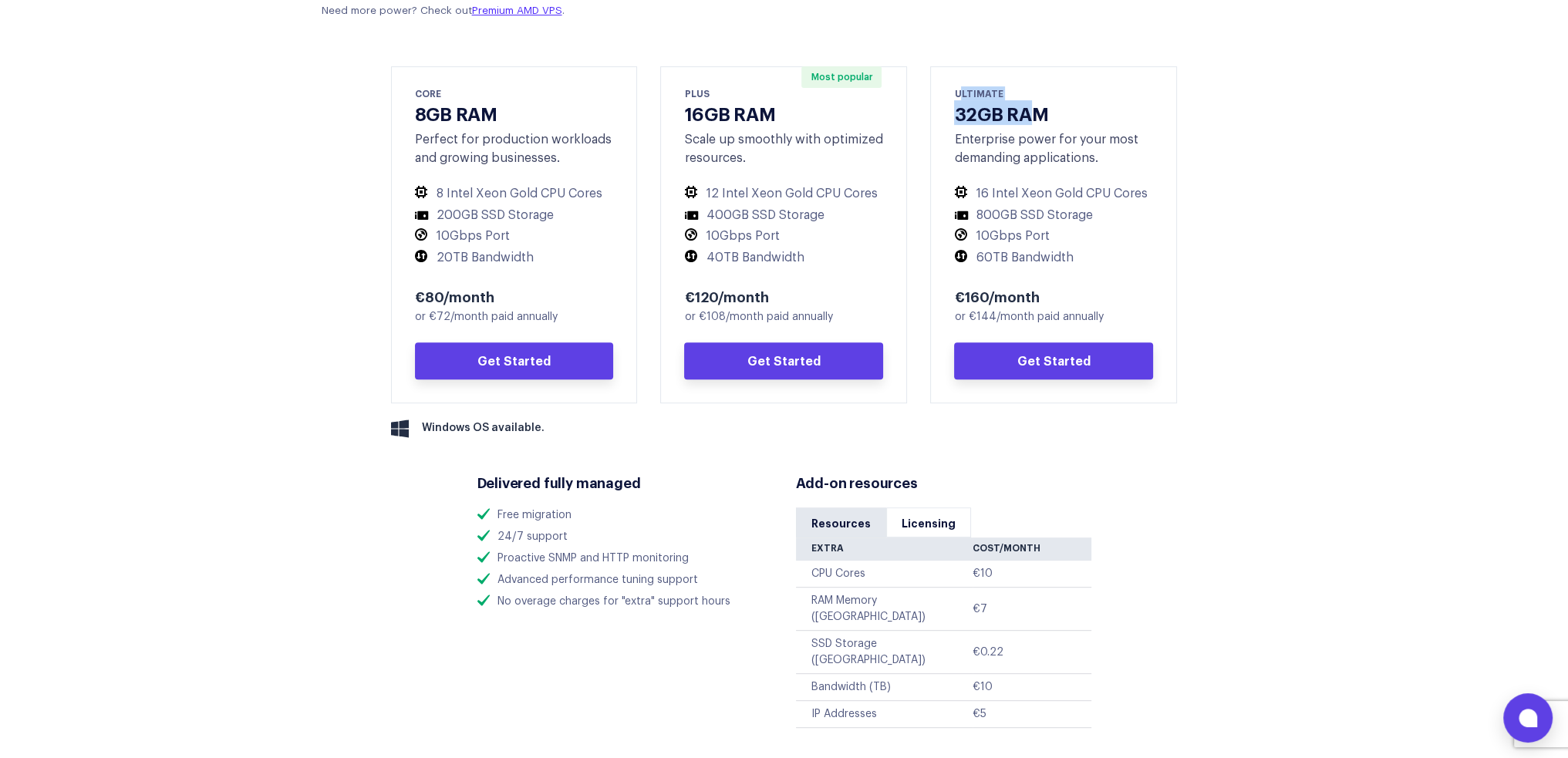
drag, startPoint x: 959, startPoint y: 98, endPoint x: 1038, endPoint y: 119, distance: 81.7
click at [1038, 119] on div "ULTIMATE 32GB RAM Enterprise power for your most demanding applications. 16 Int…" at bounding box center [1053, 234] width 247 height 337
click at [1048, 135] on div "Enterprise power for your most demanding applications." at bounding box center [1054, 148] width 199 height 37
click at [971, 82] on div "ULTIMATE 32GB RAM Enterprise power for your most demanding applications. 16 Int…" at bounding box center [1053, 234] width 247 height 337
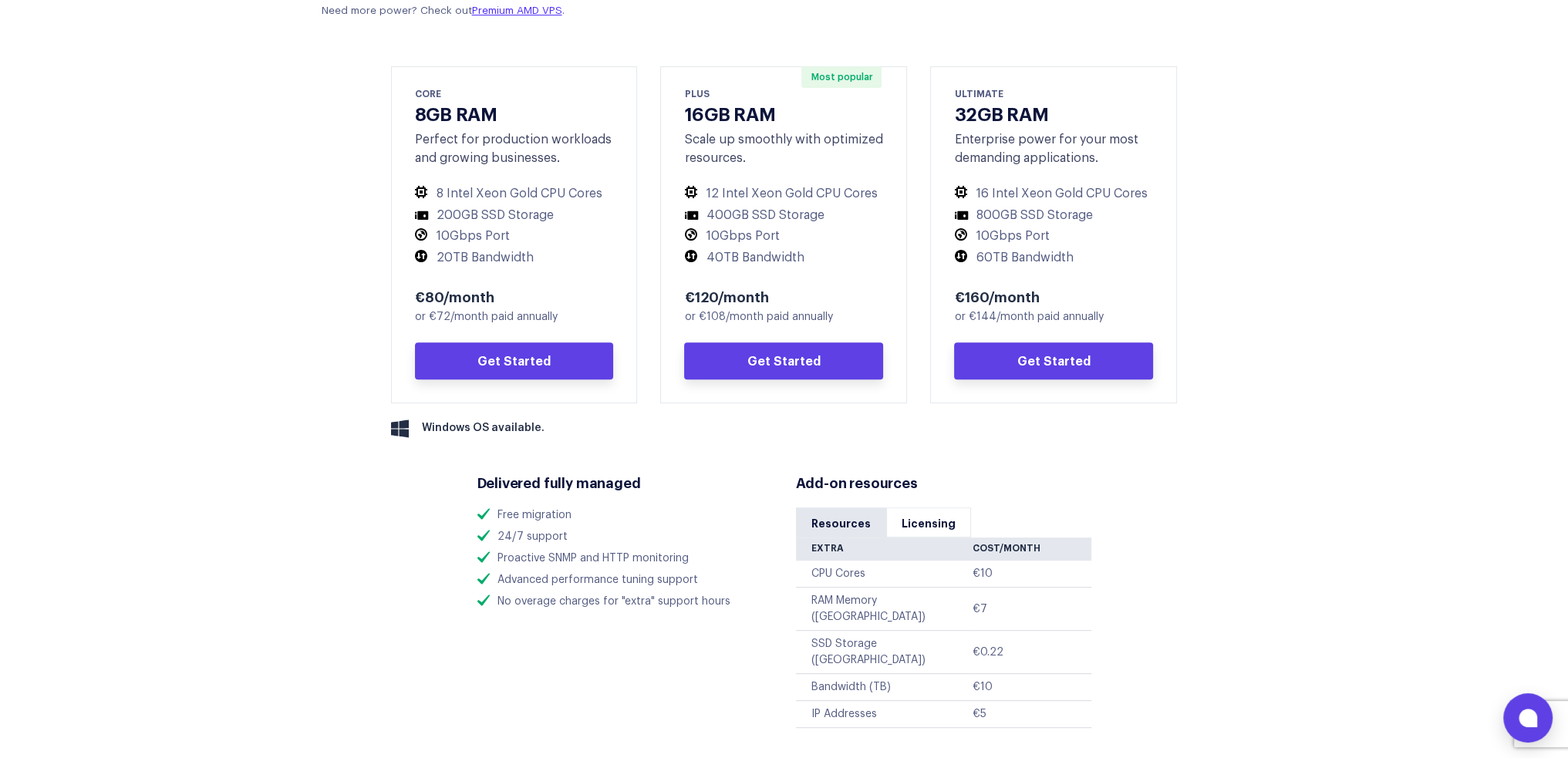
click at [829, 701] on td "IP Addresses" at bounding box center [885, 715] width 178 height 27
click at [896, 528] on link "Licensing" at bounding box center [929, 523] width 85 height 30
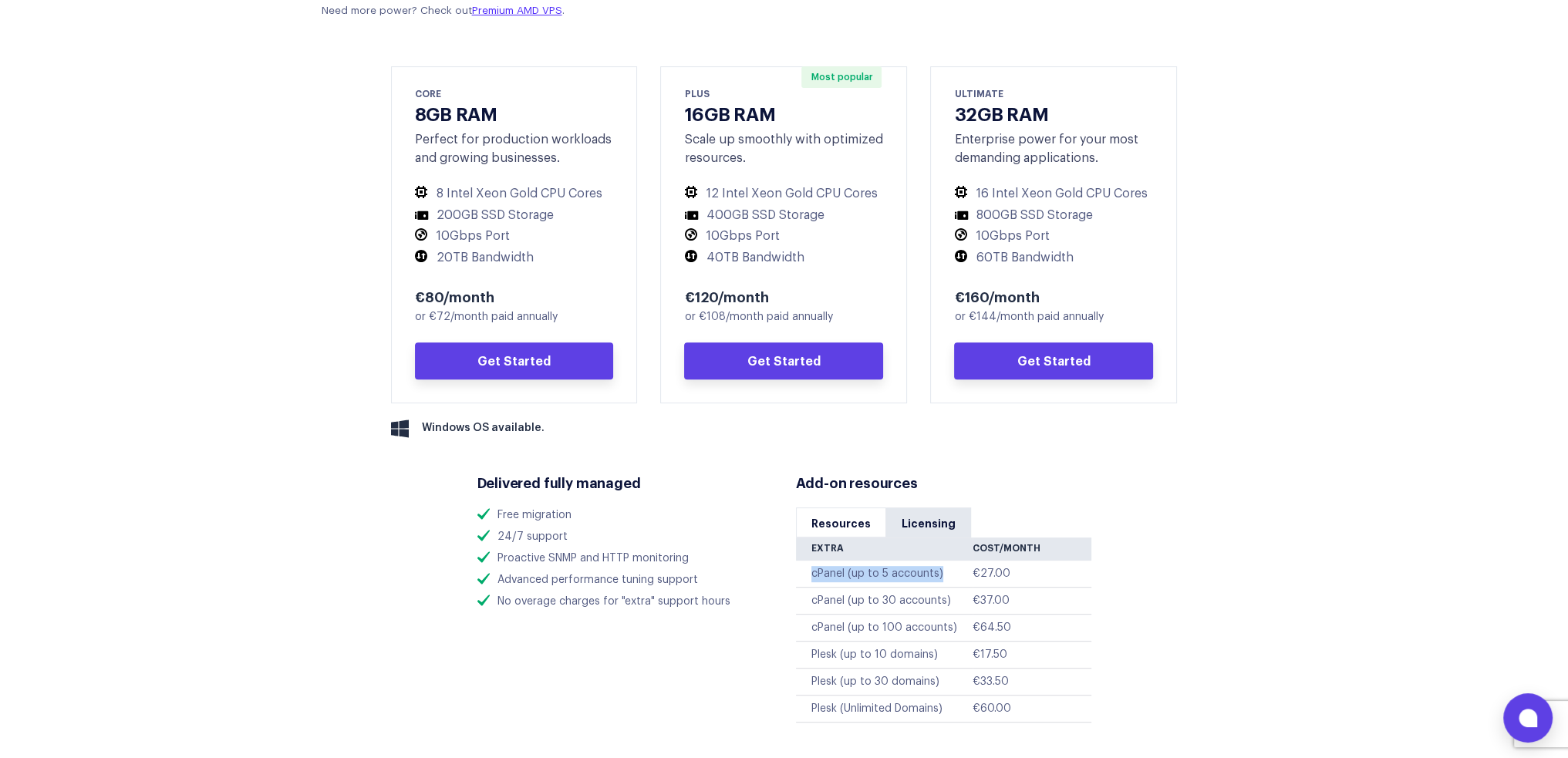
drag, startPoint x: 959, startPoint y: 581, endPoint x: 810, endPoint y: 581, distance: 149.0
click at [808, 581] on td "cPanel (up to 5 accounts)" at bounding box center [885, 574] width 178 height 27
click at [824, 523] on link "Resources" at bounding box center [840, 523] width 90 height 30
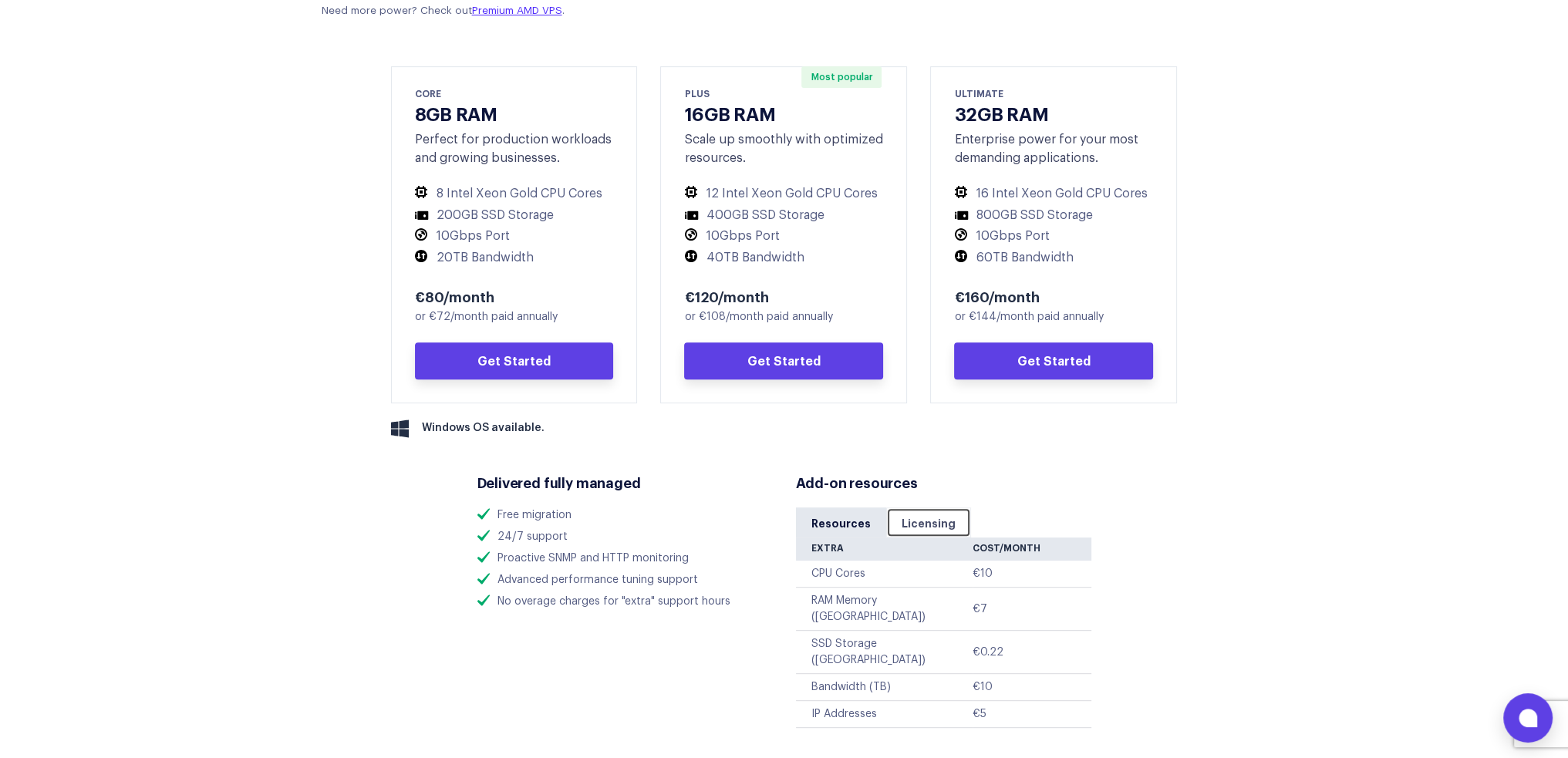
click at [939, 514] on link "Licensing" at bounding box center [929, 523] width 85 height 30
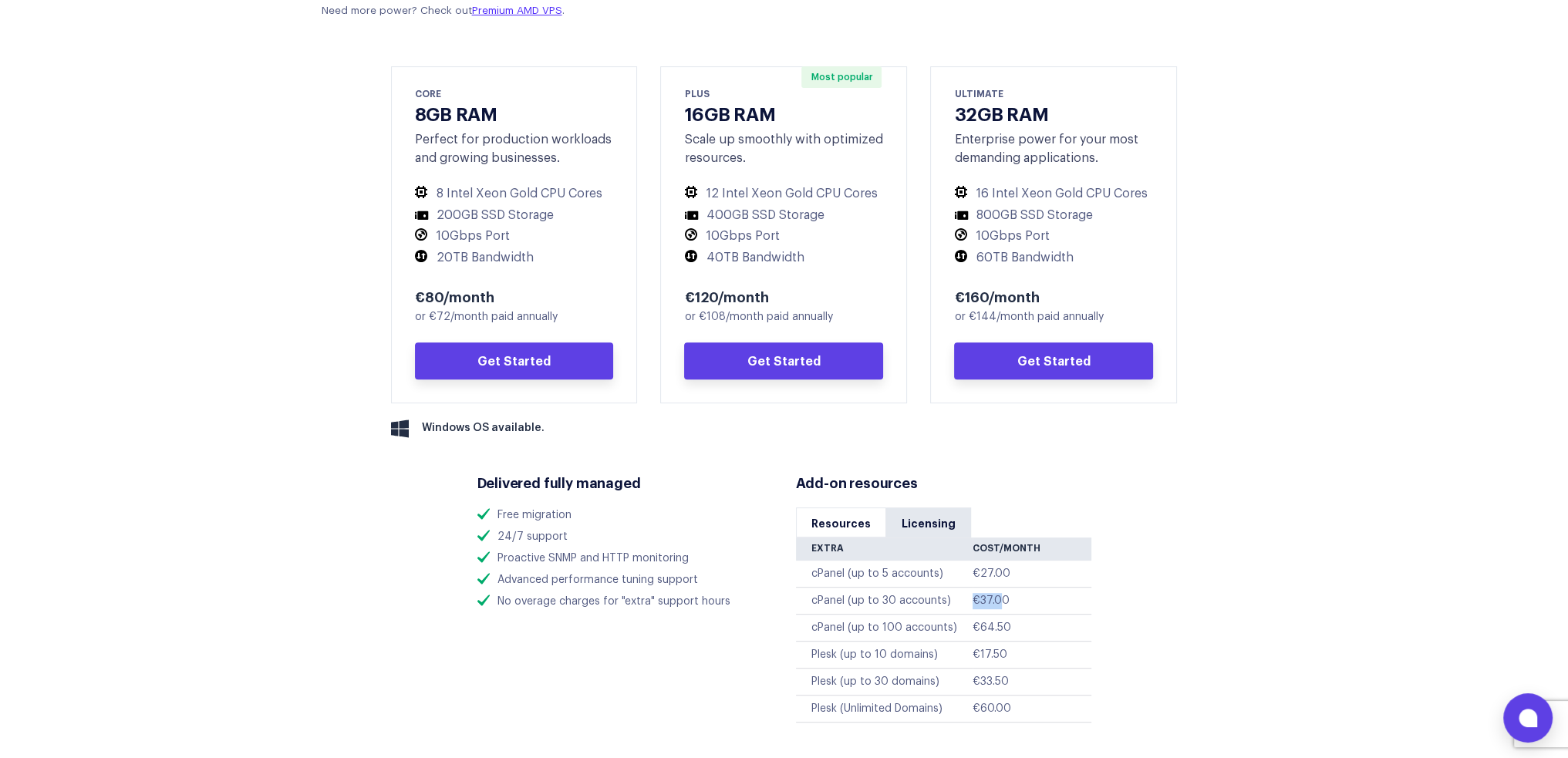
drag, startPoint x: 1004, startPoint y: 602, endPoint x: 972, endPoint y: 604, distance: 32.1
click at [972, 604] on tr "cPanel (up to 30 accounts) €37.00" at bounding box center [943, 601] width 296 height 27
drag, startPoint x: 1148, startPoint y: 601, endPoint x: 1116, endPoint y: 598, distance: 32.1
click at [1146, 601] on div "Your performance starts here. Strike the perfect balance of performance and rel…" at bounding box center [784, 295] width 972 height 875
click at [823, 528] on link "Resources" at bounding box center [840, 523] width 90 height 30
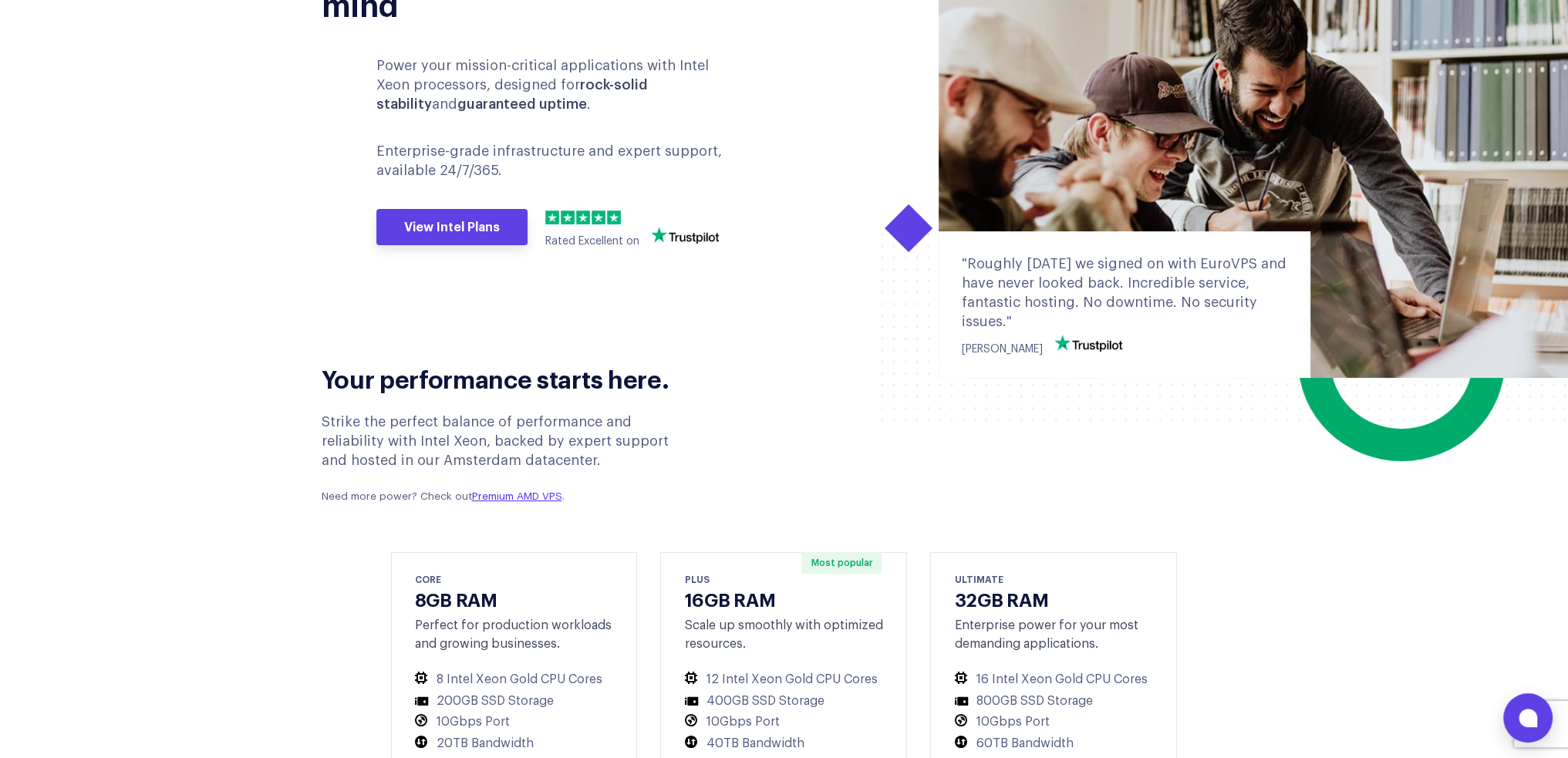
scroll to position [463, 0]
